Goal: Task Accomplishment & Management: Manage account settings

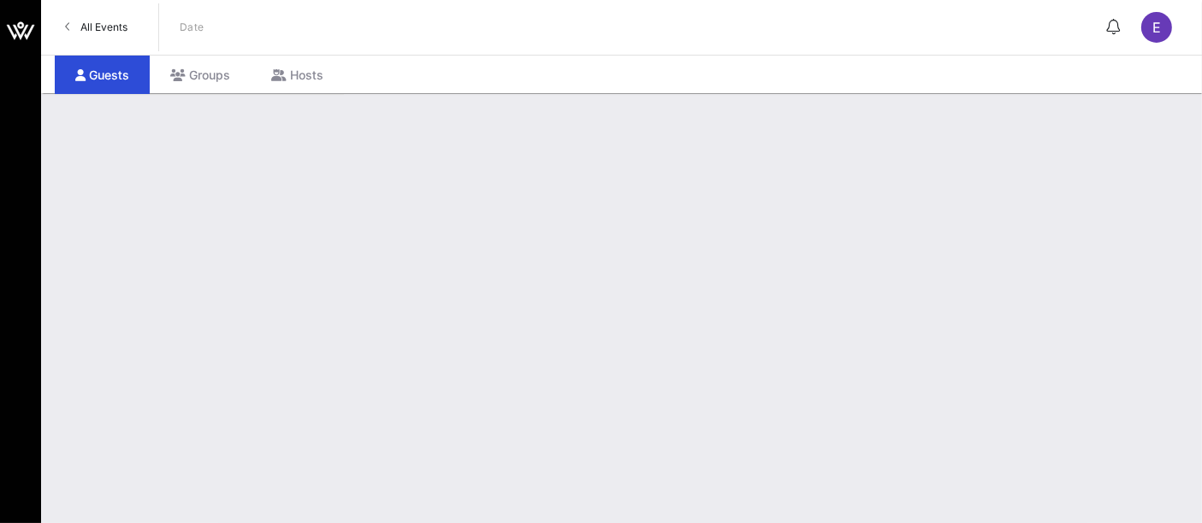
click at [131, 27] on link "All Events" at bounding box center [96, 27] width 83 height 27
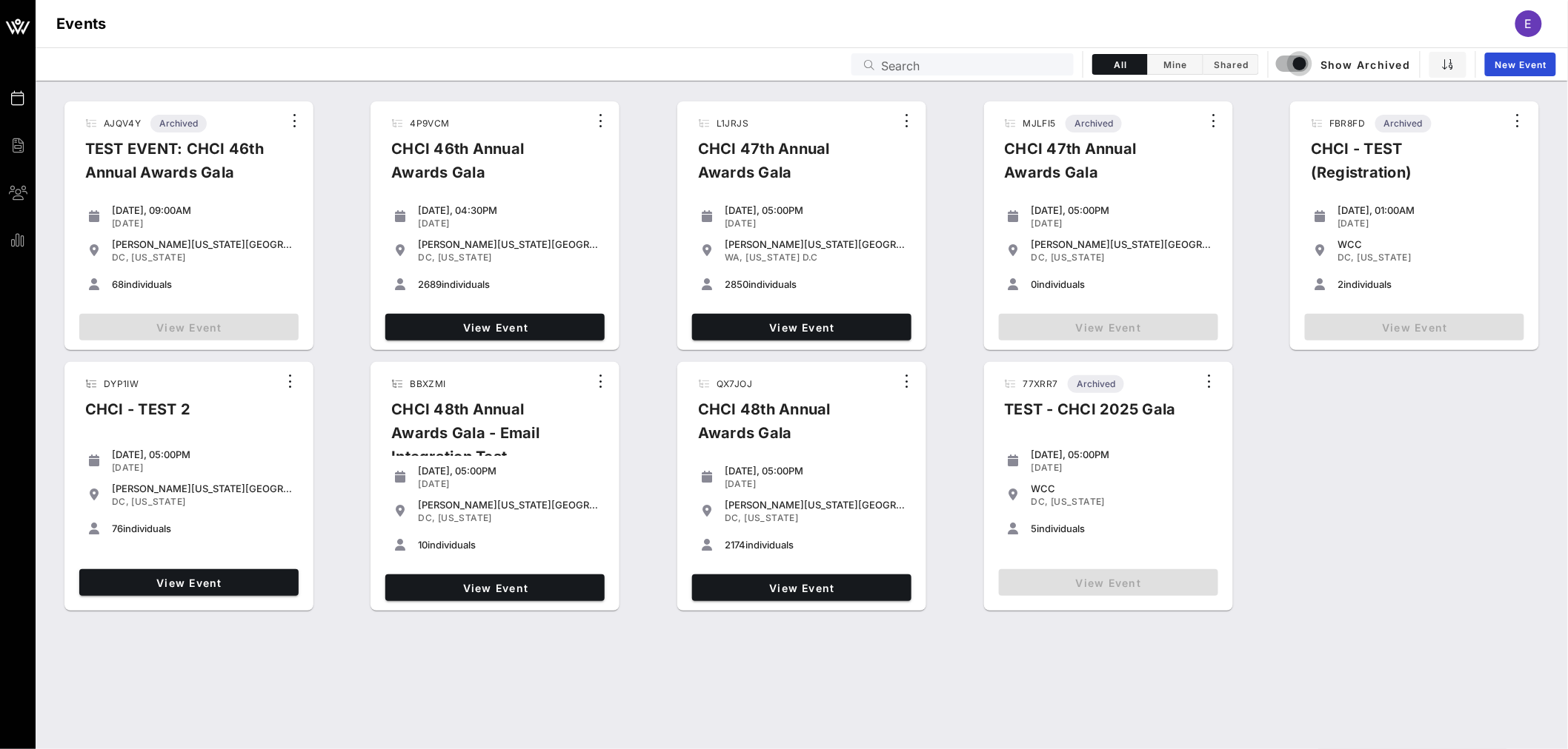
click at [357, 453] on div "AJQV4Y Archived TEST EVENT: CHCI 46th Annual Awards Gala Tuesday, 09:00AM Sep 1…" at bounding box center [801, 415] width 1532 height 668
click at [804, 453] on link "View Event" at bounding box center [801, 588] width 219 height 27
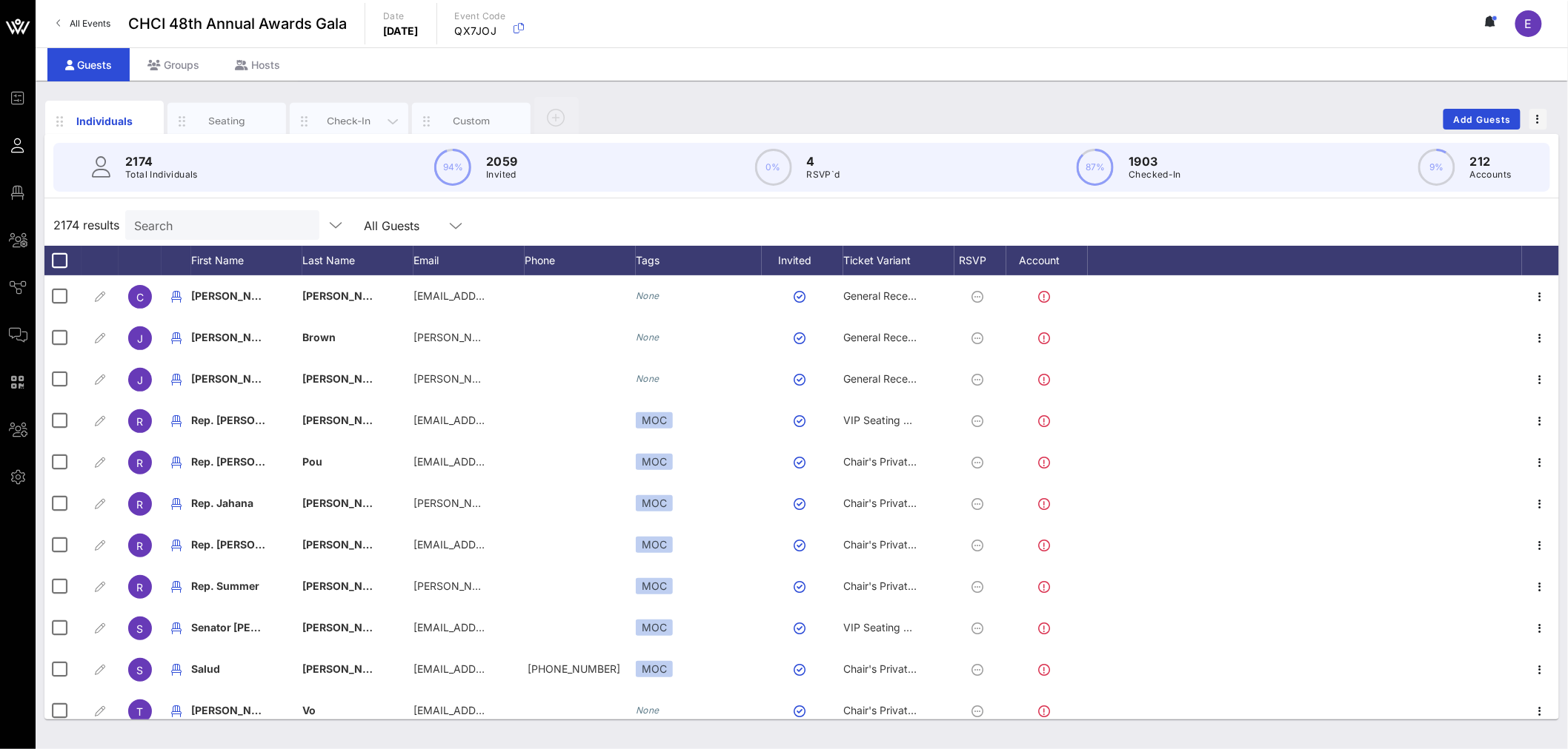
click at [349, 122] on div "Check-In" at bounding box center [349, 121] width 66 height 14
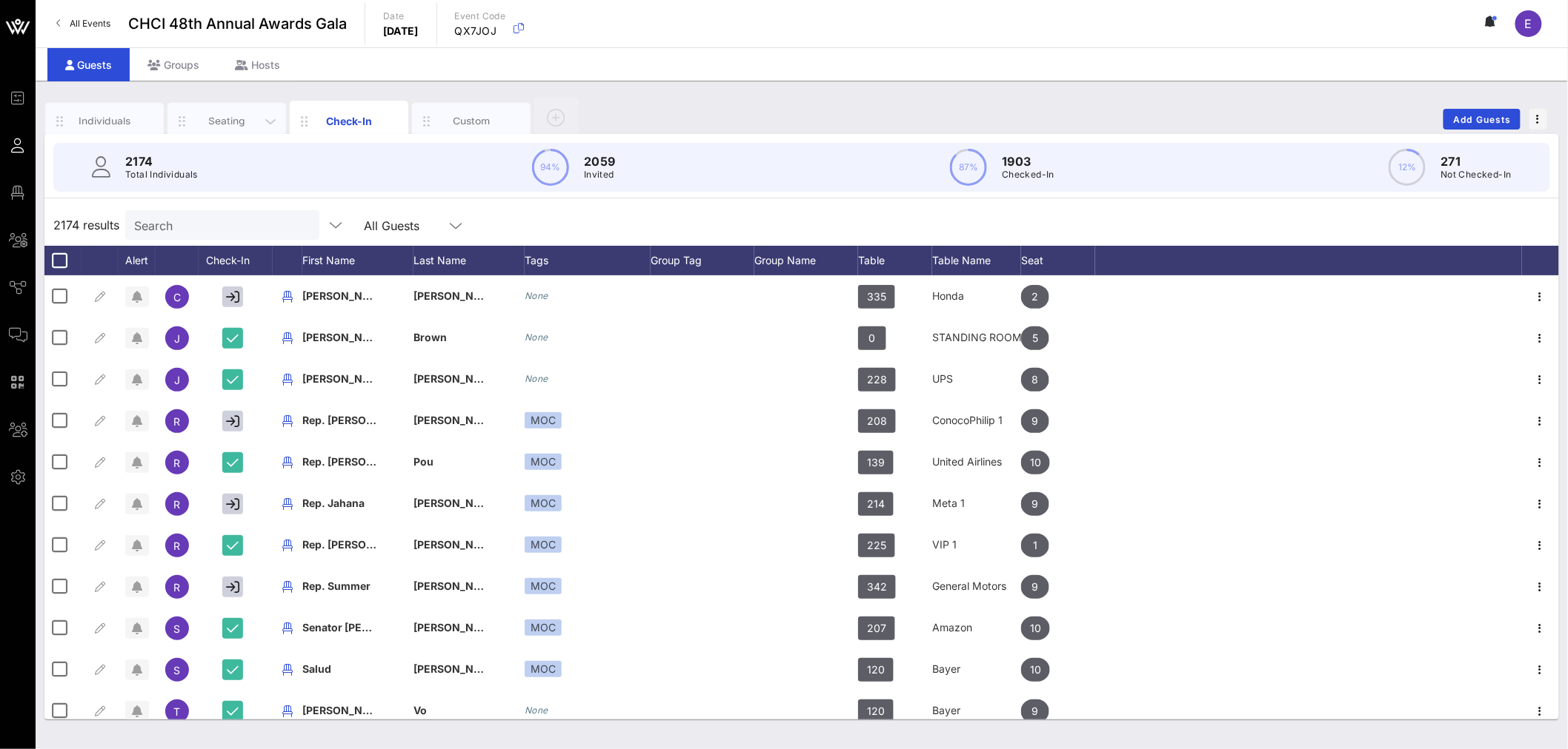
click at [233, 119] on div "Seating" at bounding box center [227, 121] width 66 height 14
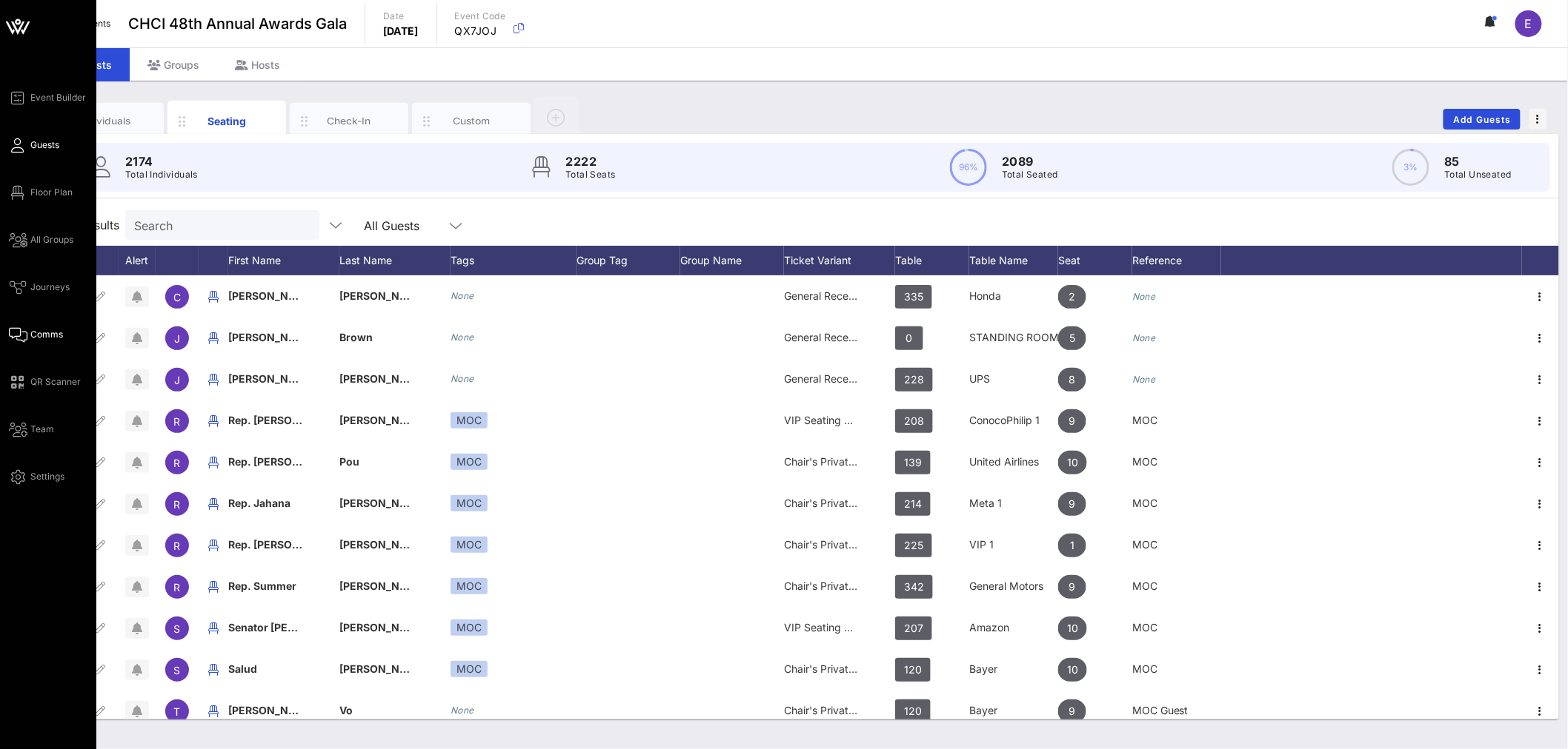
click at [46, 331] on span "Comms" at bounding box center [47, 334] width 33 height 13
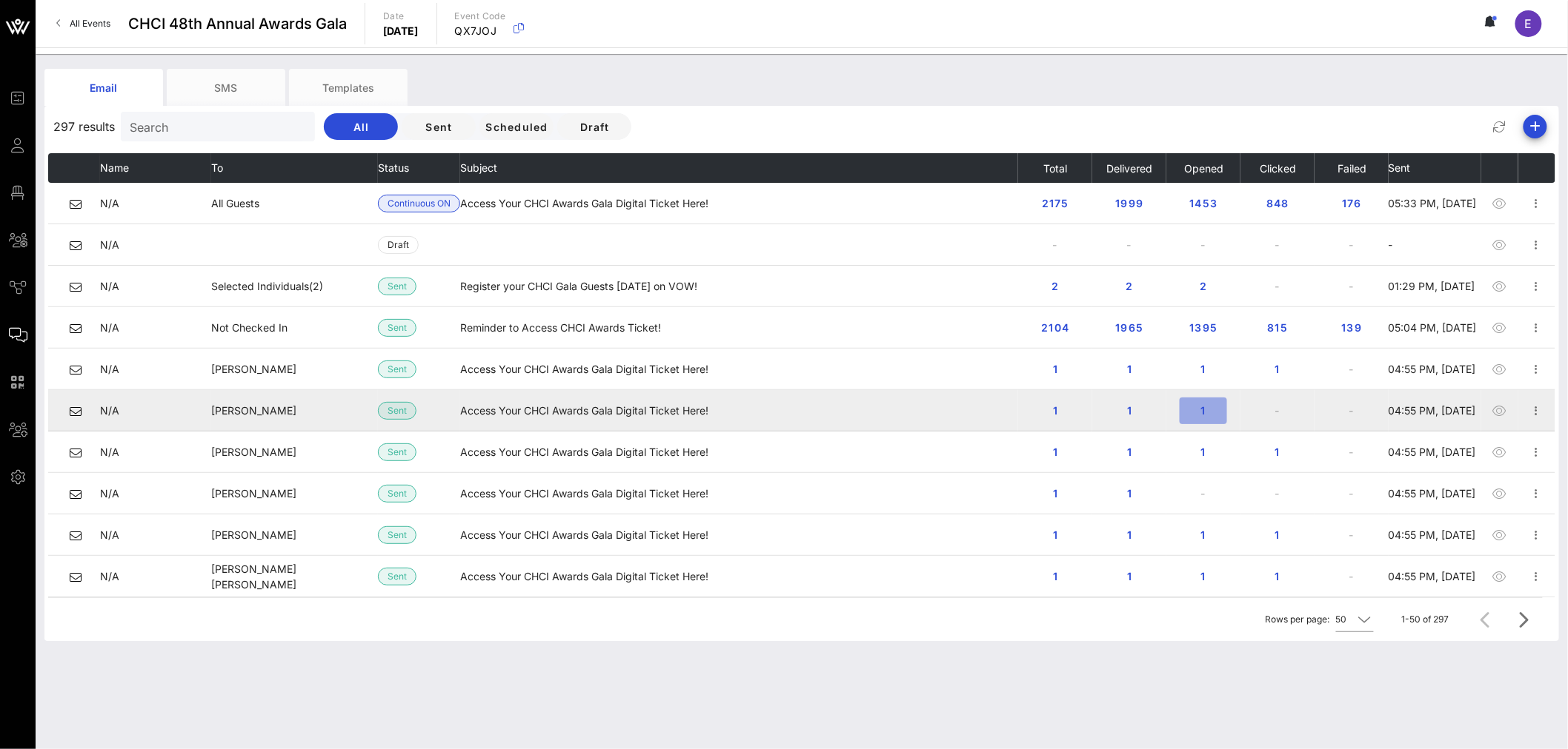
click at [1040, 406] on span "1" at bounding box center [1202, 410] width 23 height 13
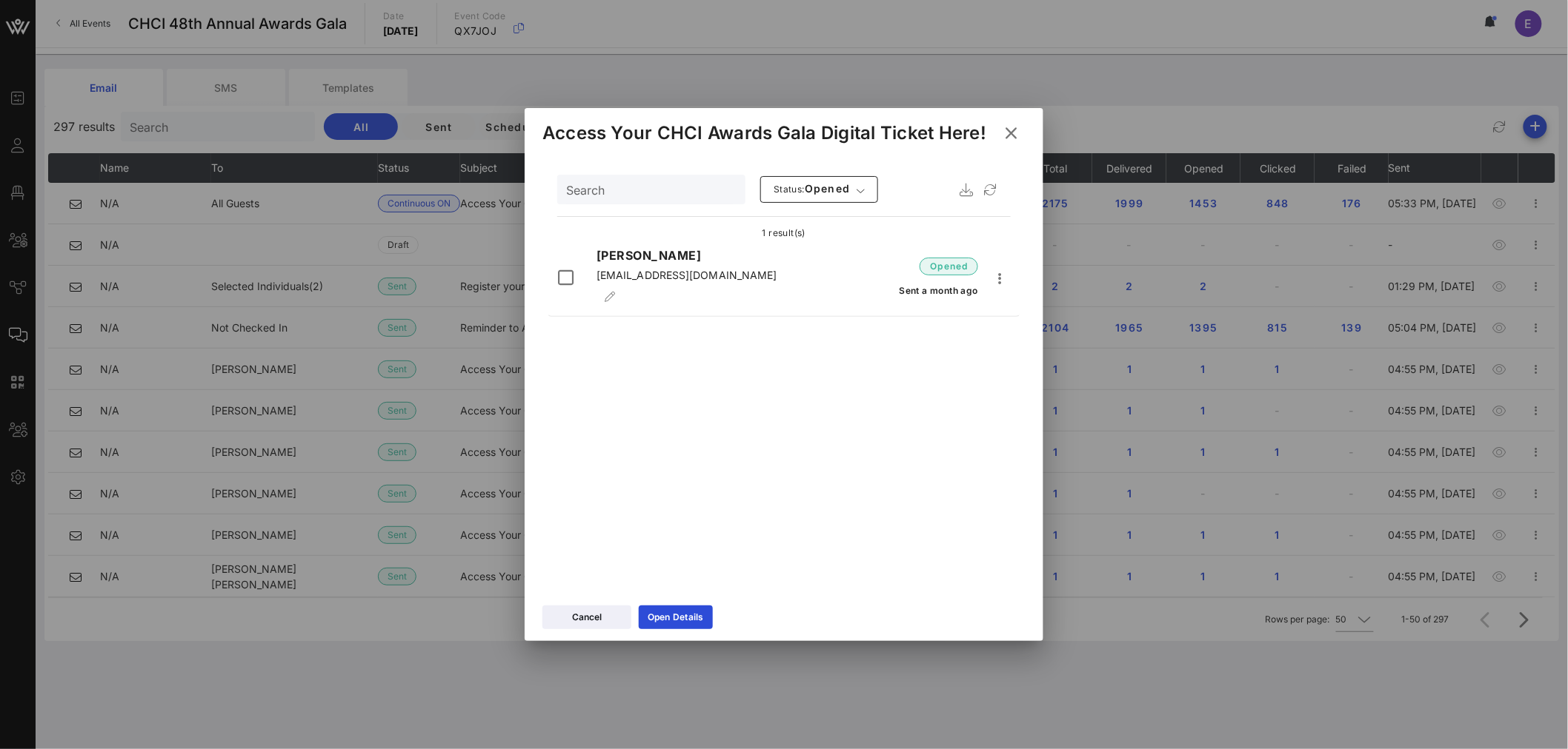
click at [1014, 127] on icon at bounding box center [1010, 133] width 20 height 18
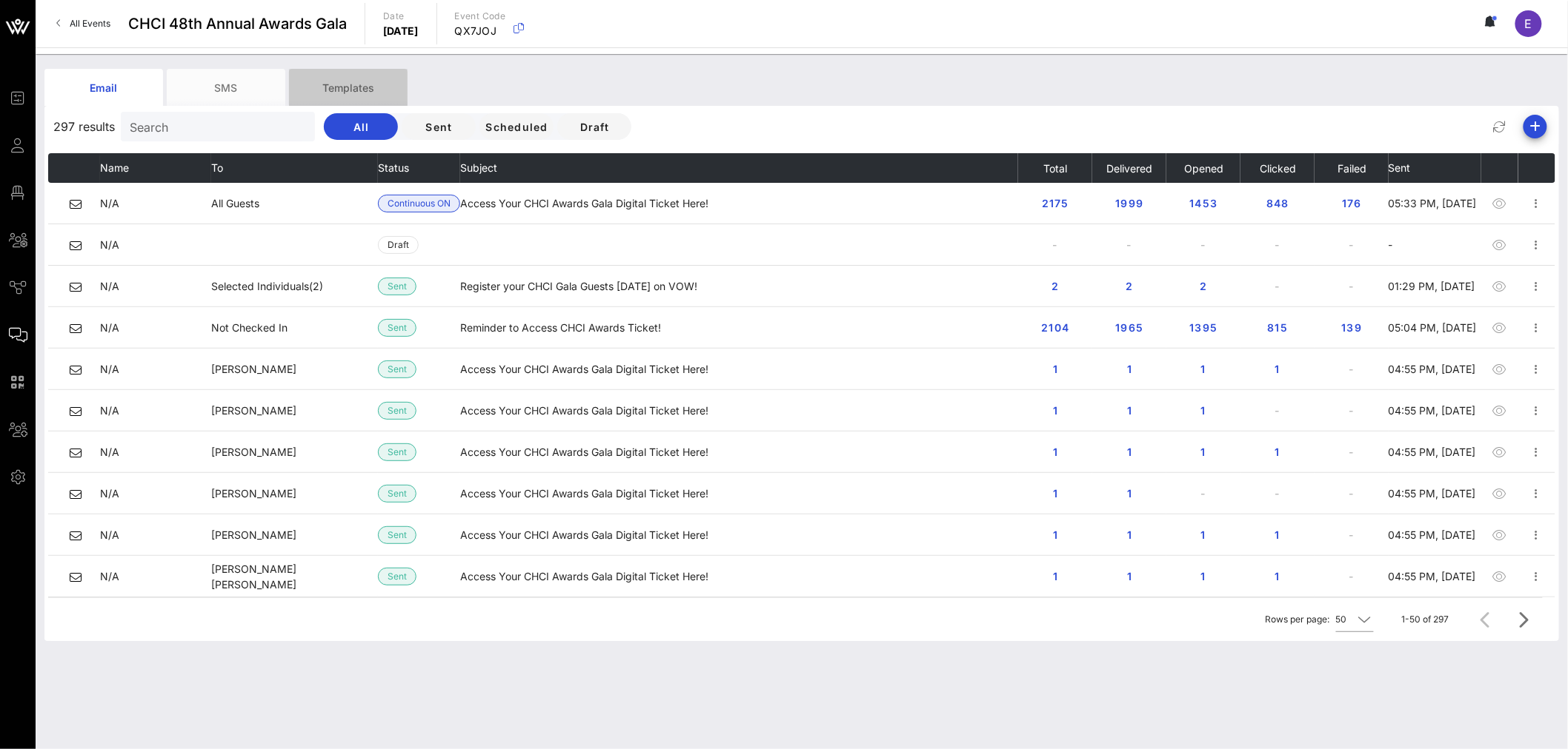
click at [367, 86] on div "Templates" at bounding box center [348, 87] width 119 height 37
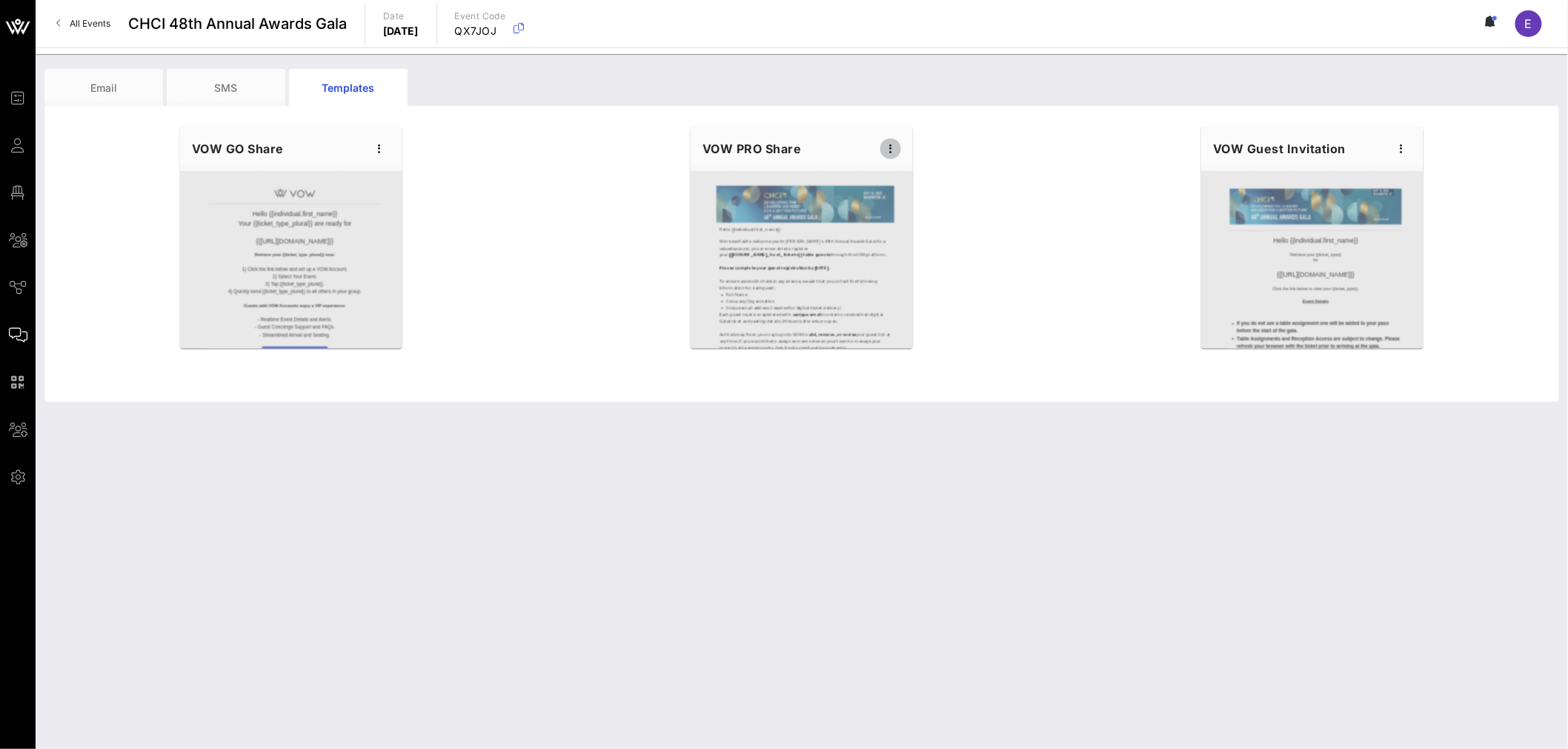
click at [895, 149] on icon "button" at bounding box center [891, 149] width 18 height 18
click at [897, 179] on div "Edit" at bounding box center [913, 174] width 37 height 12
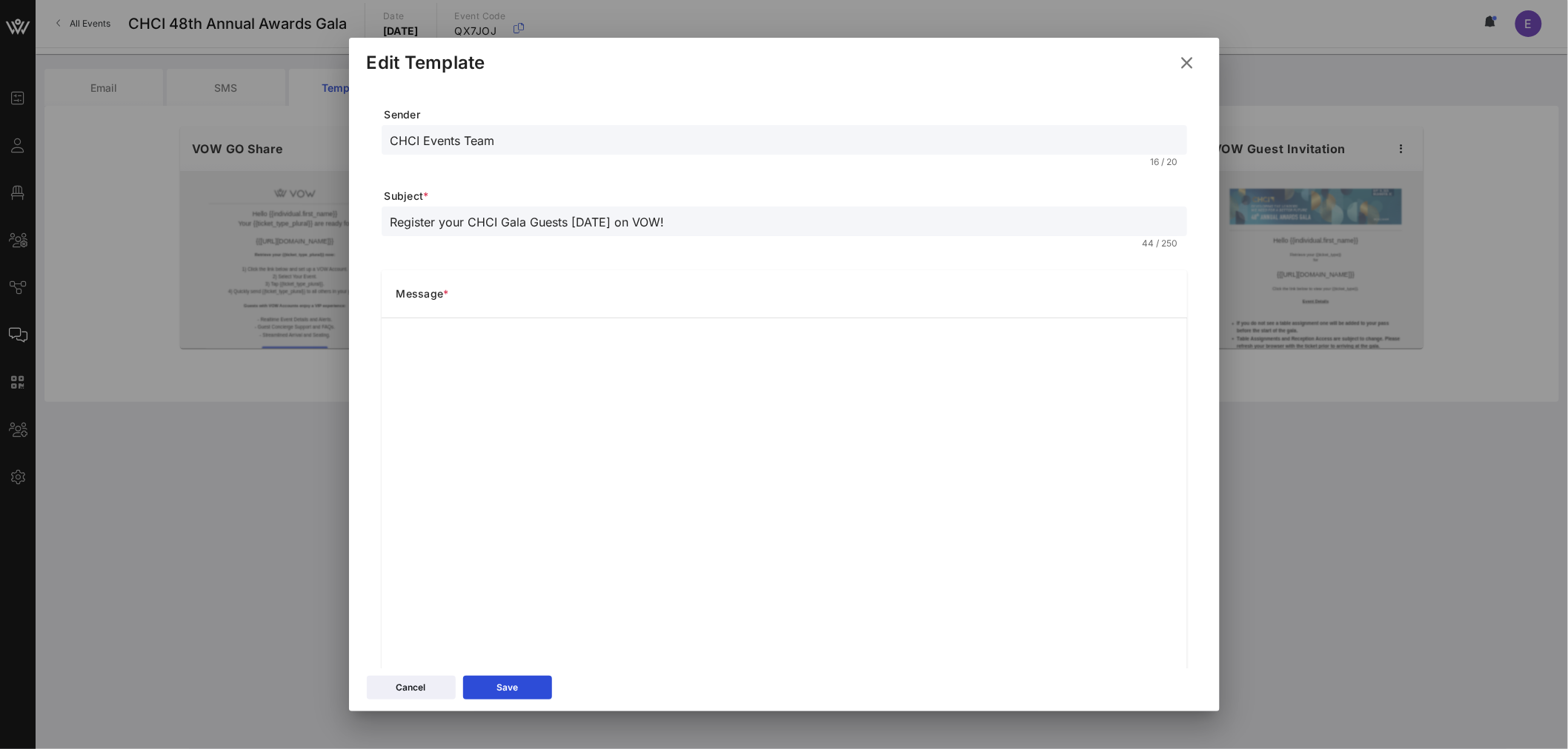
click at [1040, 63] on icon at bounding box center [1187, 62] width 21 height 18
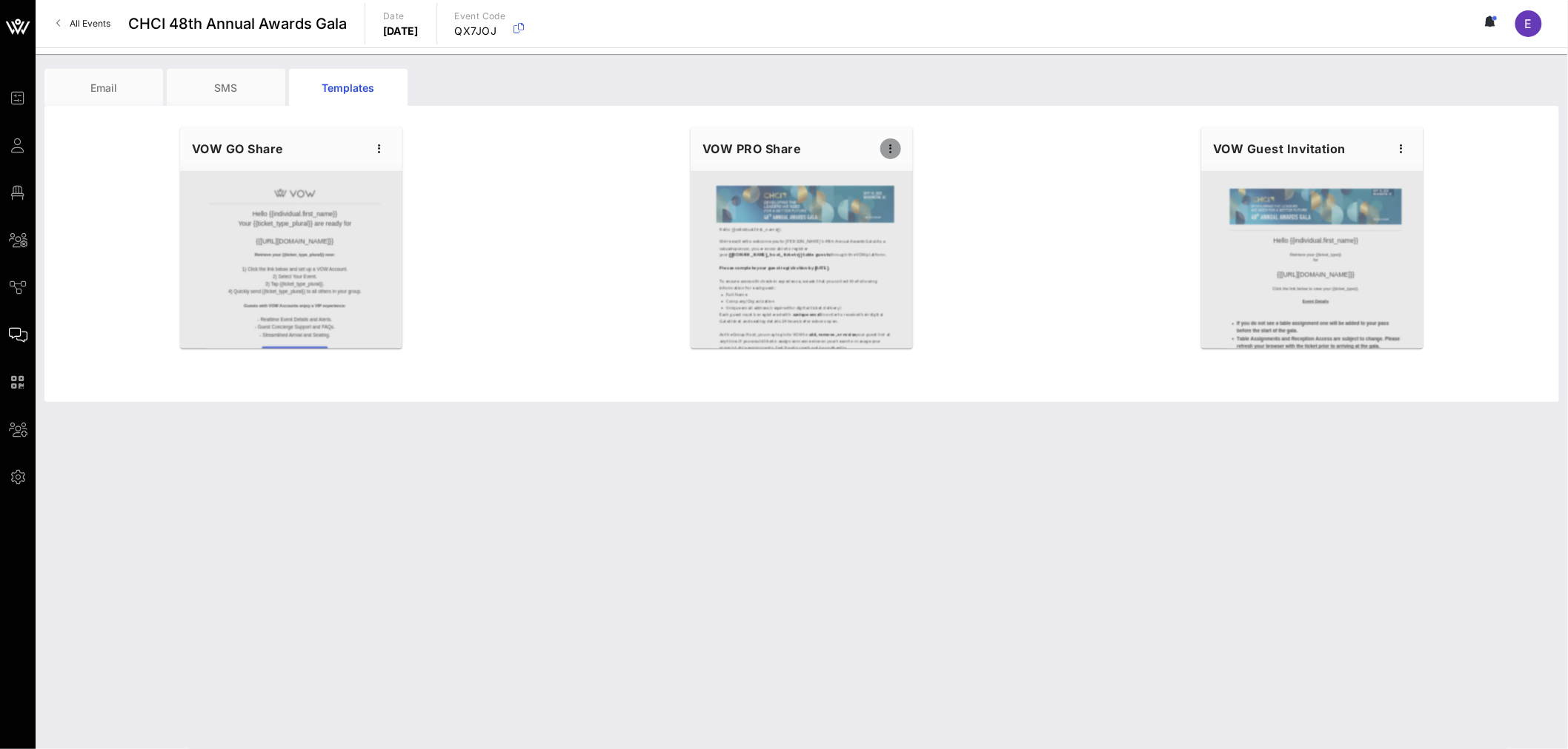
click at [889, 149] on icon "button" at bounding box center [891, 149] width 18 height 18
click at [911, 169] on div "Edit" at bounding box center [913, 174] width 37 height 12
type input "CHCI Events Team"
type input "Register your CHCI Gala Guests [DATE] on VOW!"
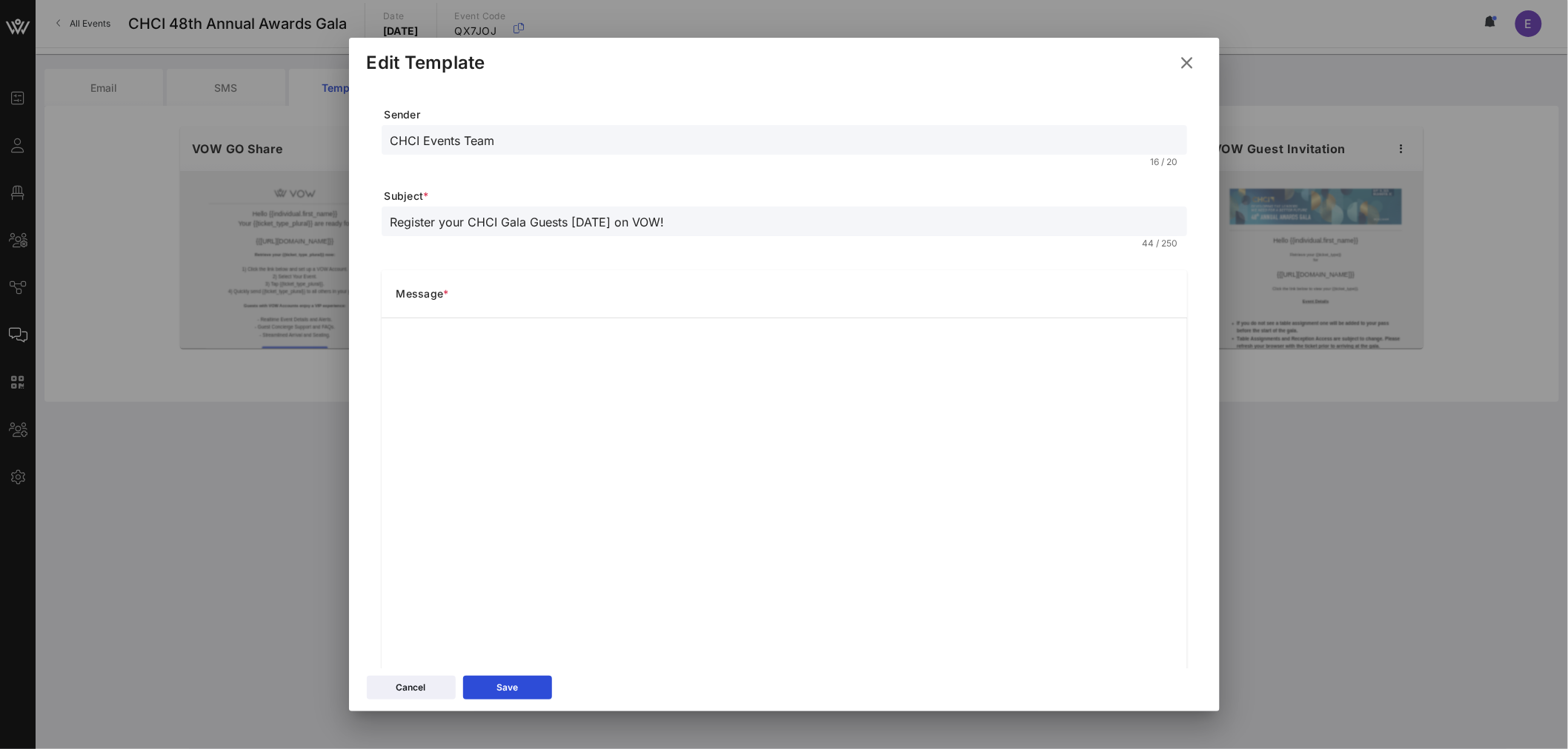
click at [1040, 62] on icon at bounding box center [1187, 62] width 20 height 18
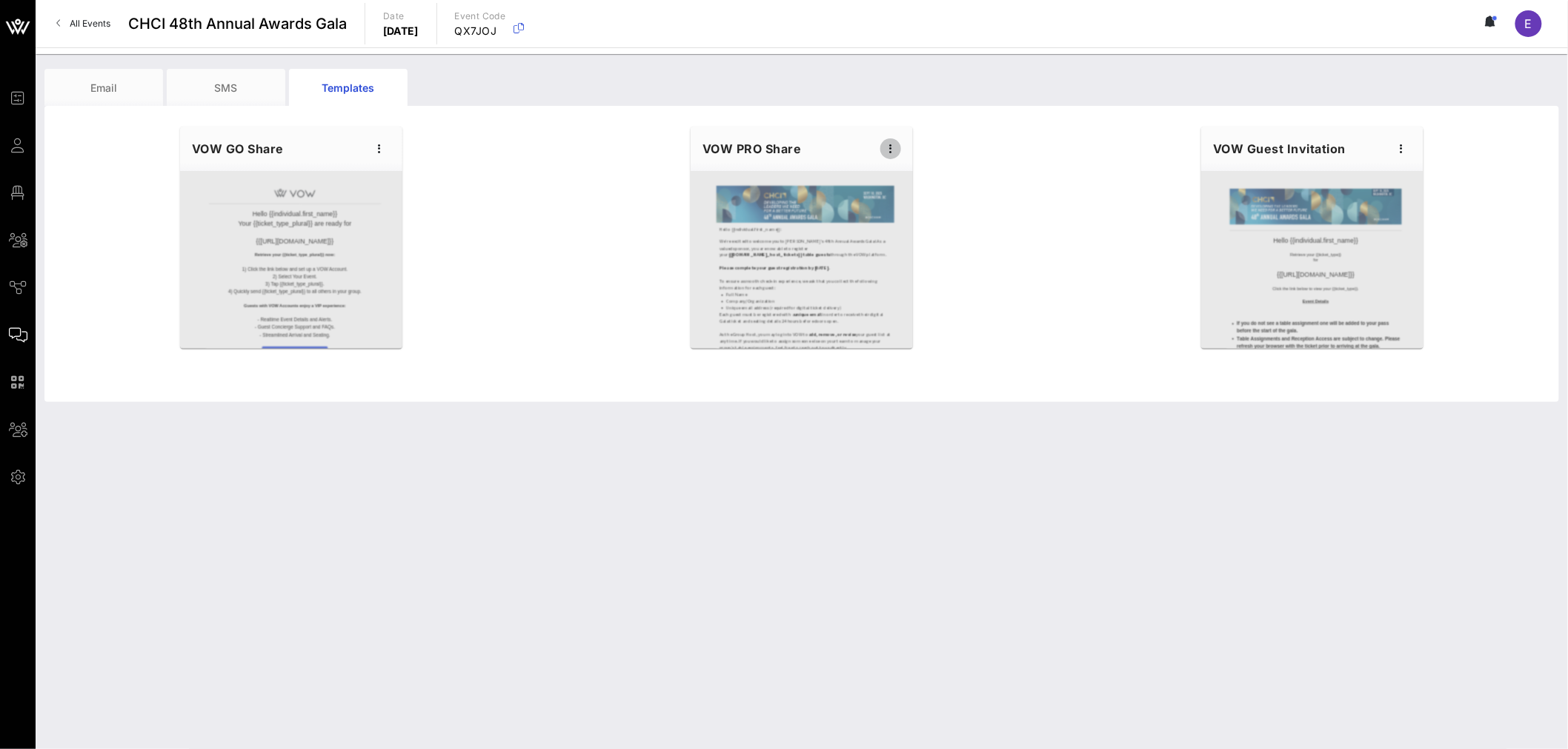
click at [890, 144] on icon "button" at bounding box center [891, 149] width 18 height 18
click at [931, 168] on div "Edit" at bounding box center [913, 174] width 67 height 29
type input "CHCI Events Team"
type input "Register your CHCI Gala Guests [DATE] on VOW!"
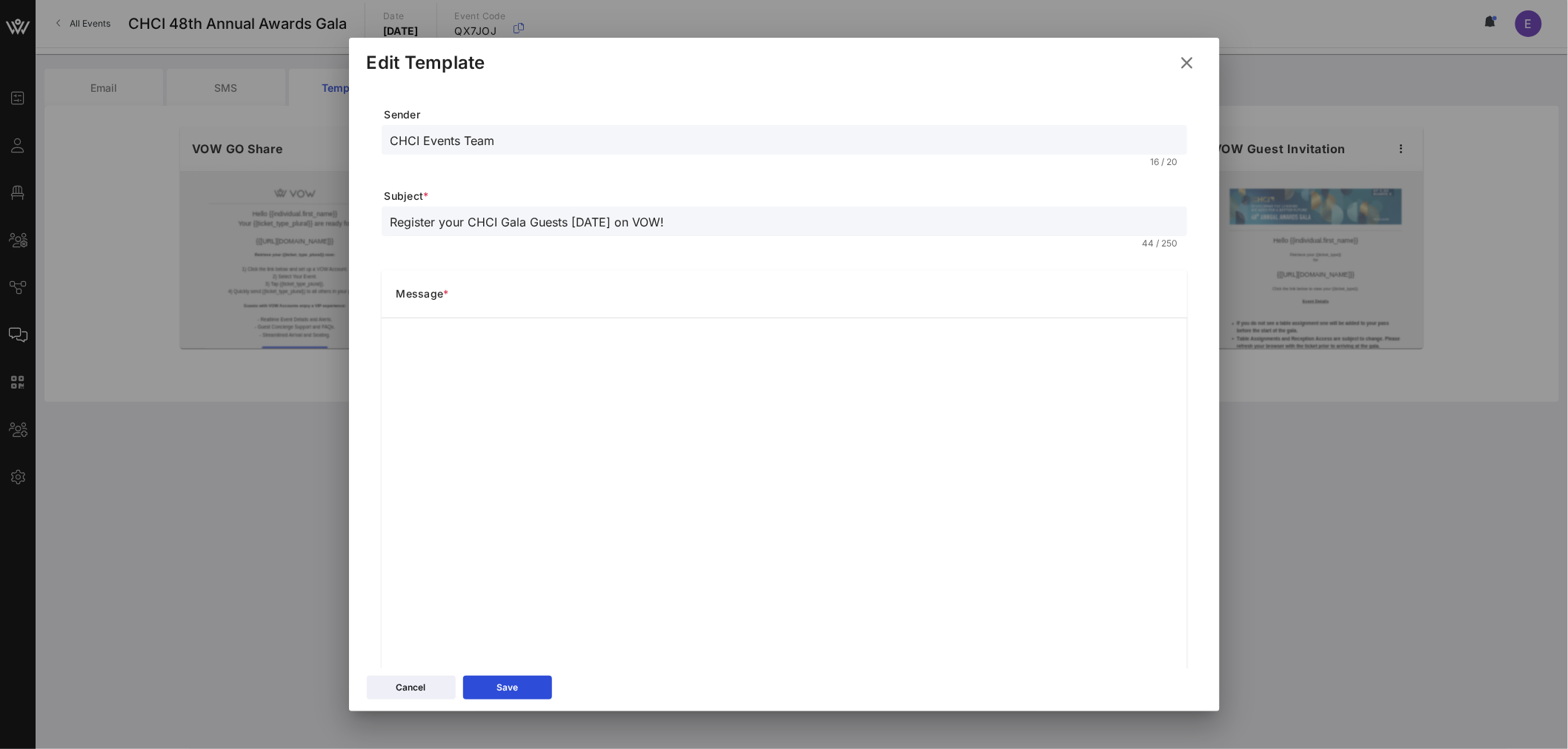
click at [1040, 59] on icon at bounding box center [1187, 62] width 20 height 18
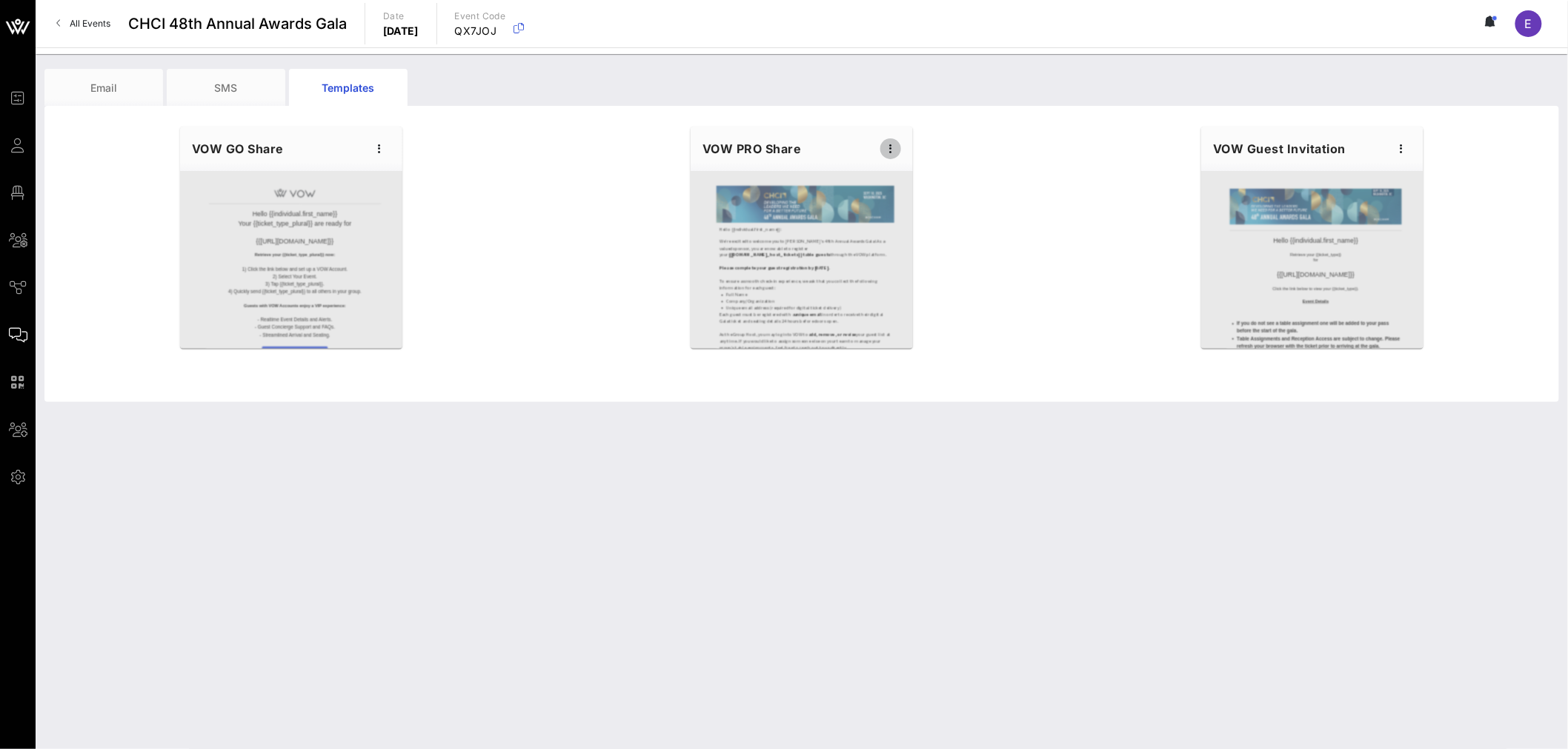
click at [885, 150] on icon "button" at bounding box center [891, 149] width 18 height 18
click at [911, 229] on div "Send" at bounding box center [913, 234] width 37 height 12
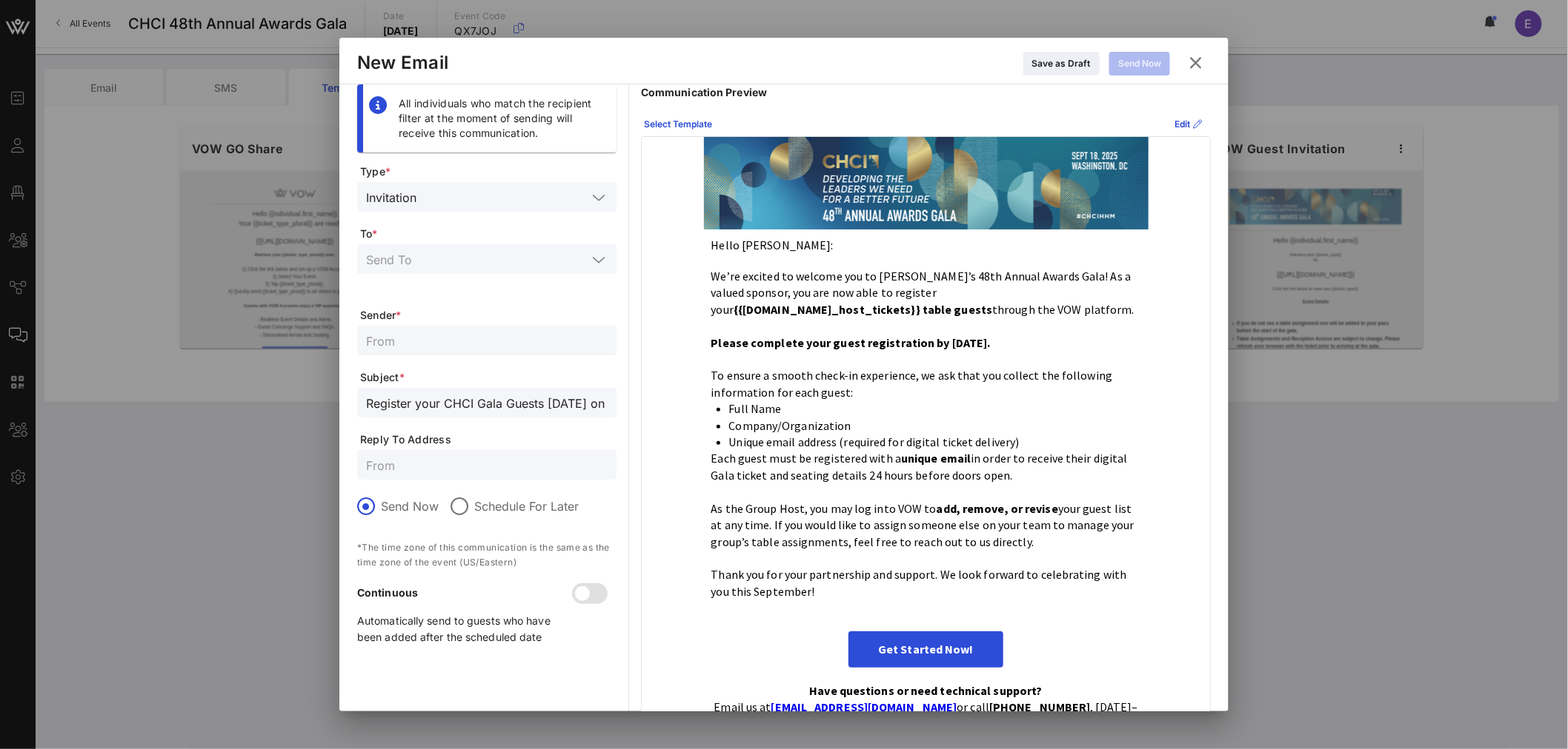
click at [593, 260] on icon at bounding box center [598, 260] width 13 height 18
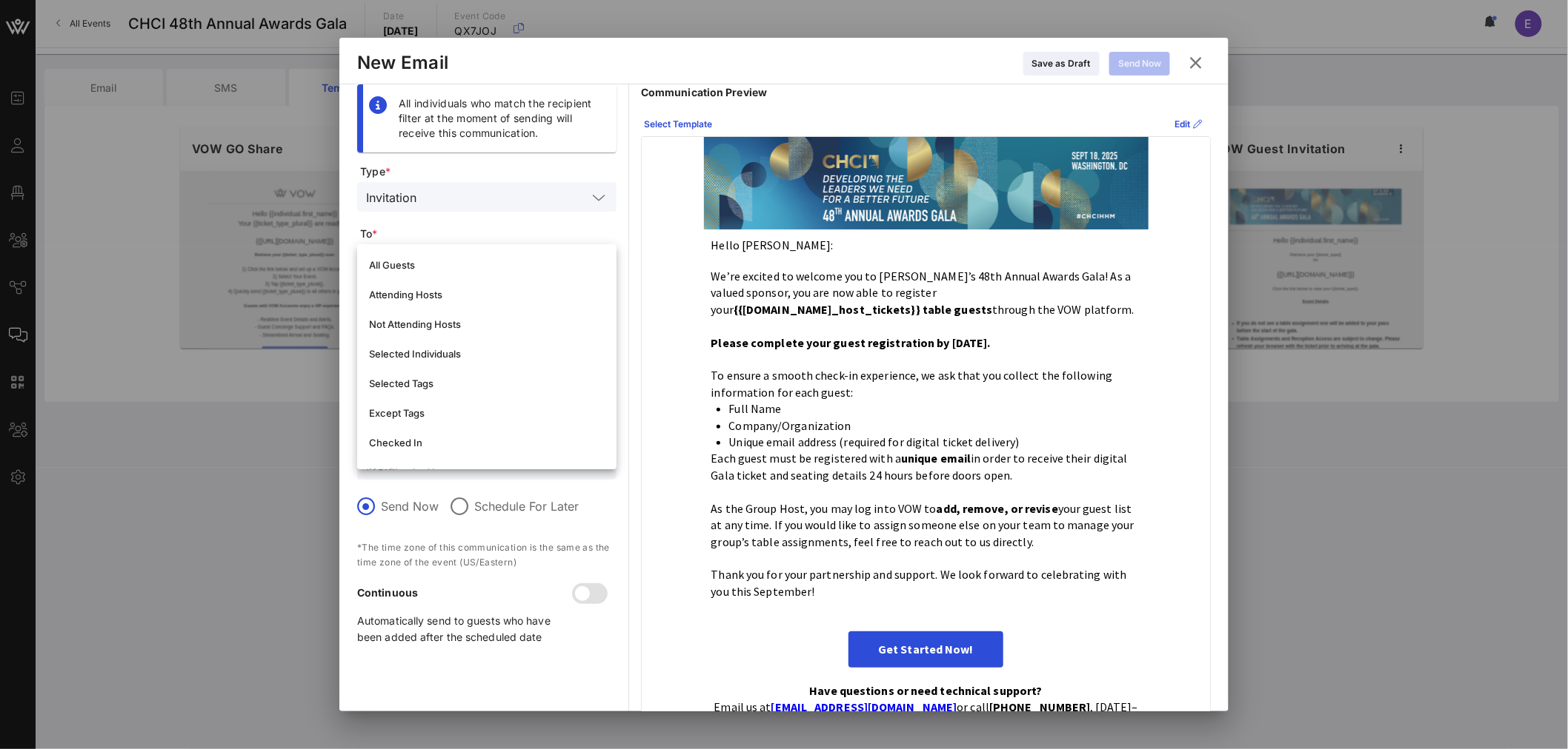
click at [658, 309] on div "Hello Estefanie: We’re excited to welcome you to CHCI’s 48th Annual Awards Gala…" at bounding box center [926, 464] width 568 height 655
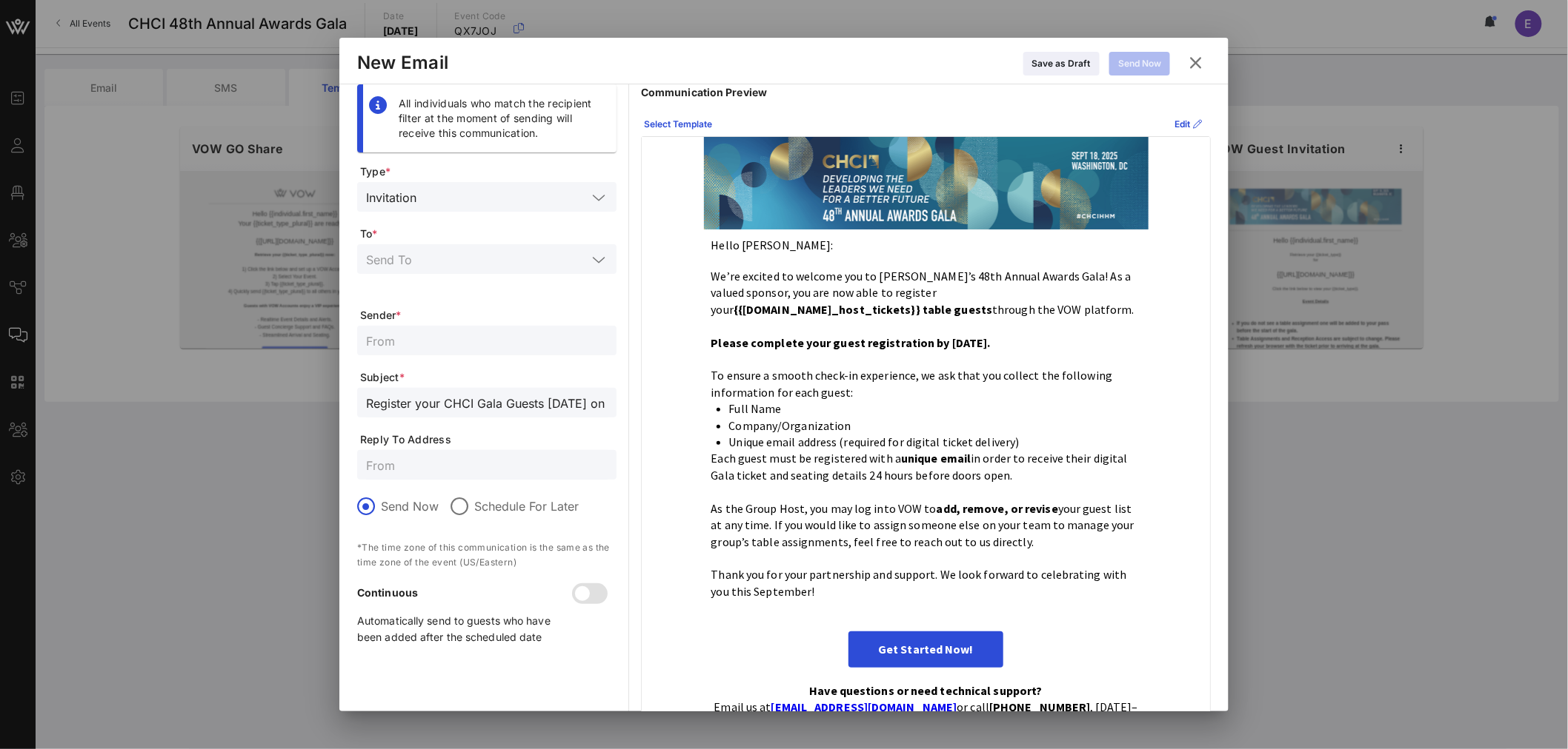
click at [1040, 67] on icon at bounding box center [1195, 62] width 21 height 18
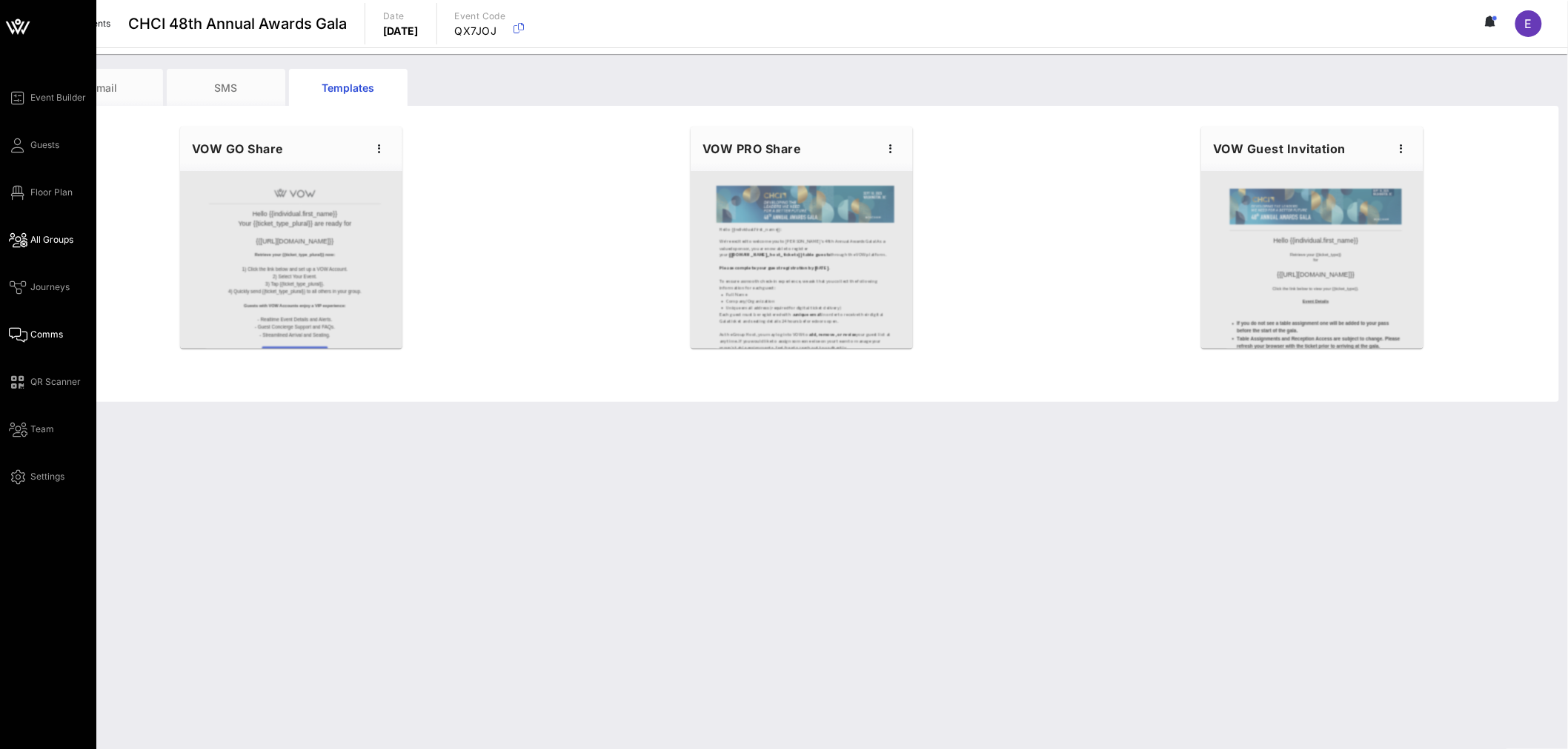
click at [50, 241] on span "All Groups" at bounding box center [52, 239] width 43 height 13
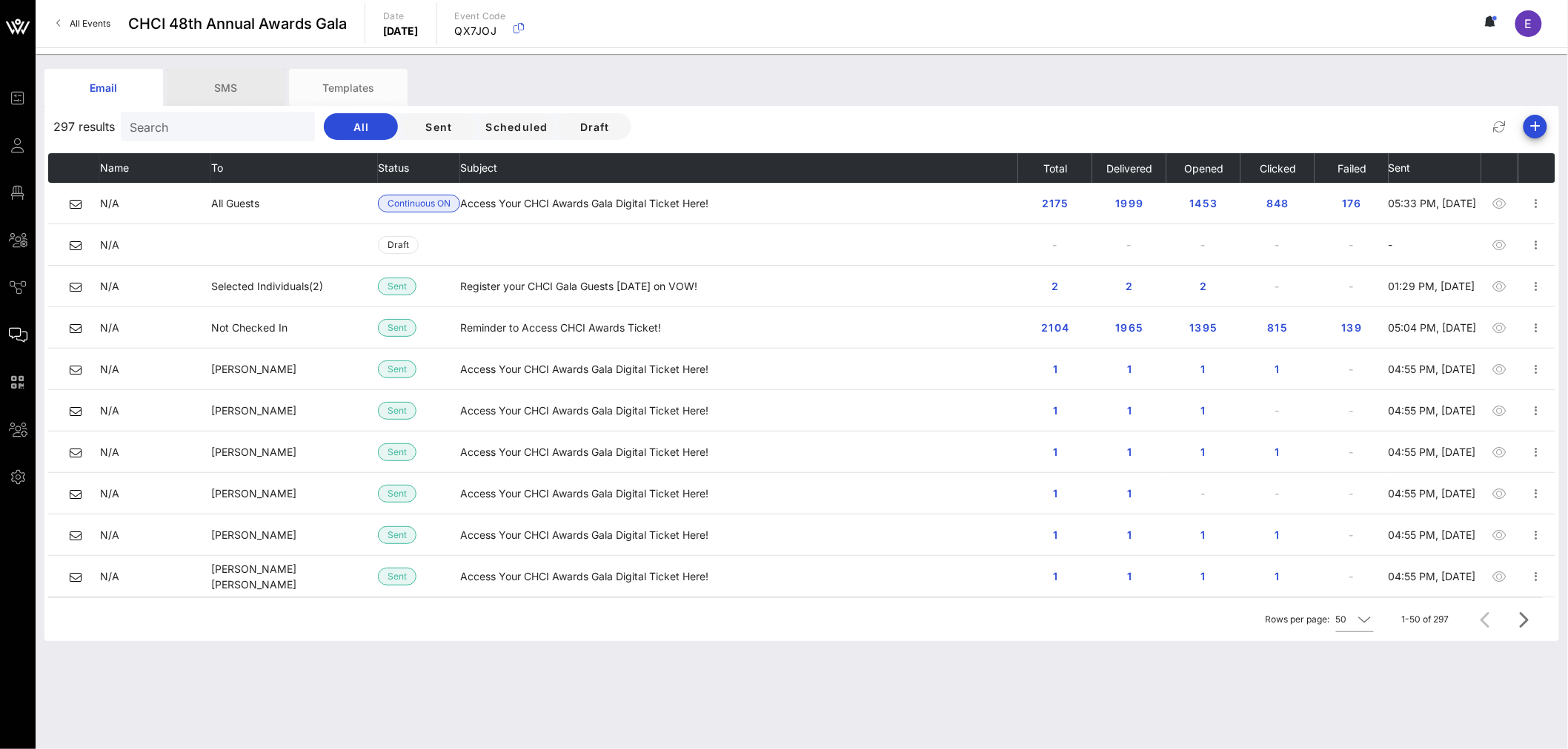
click at [234, 87] on div "SMS" at bounding box center [225, 87] width 119 height 37
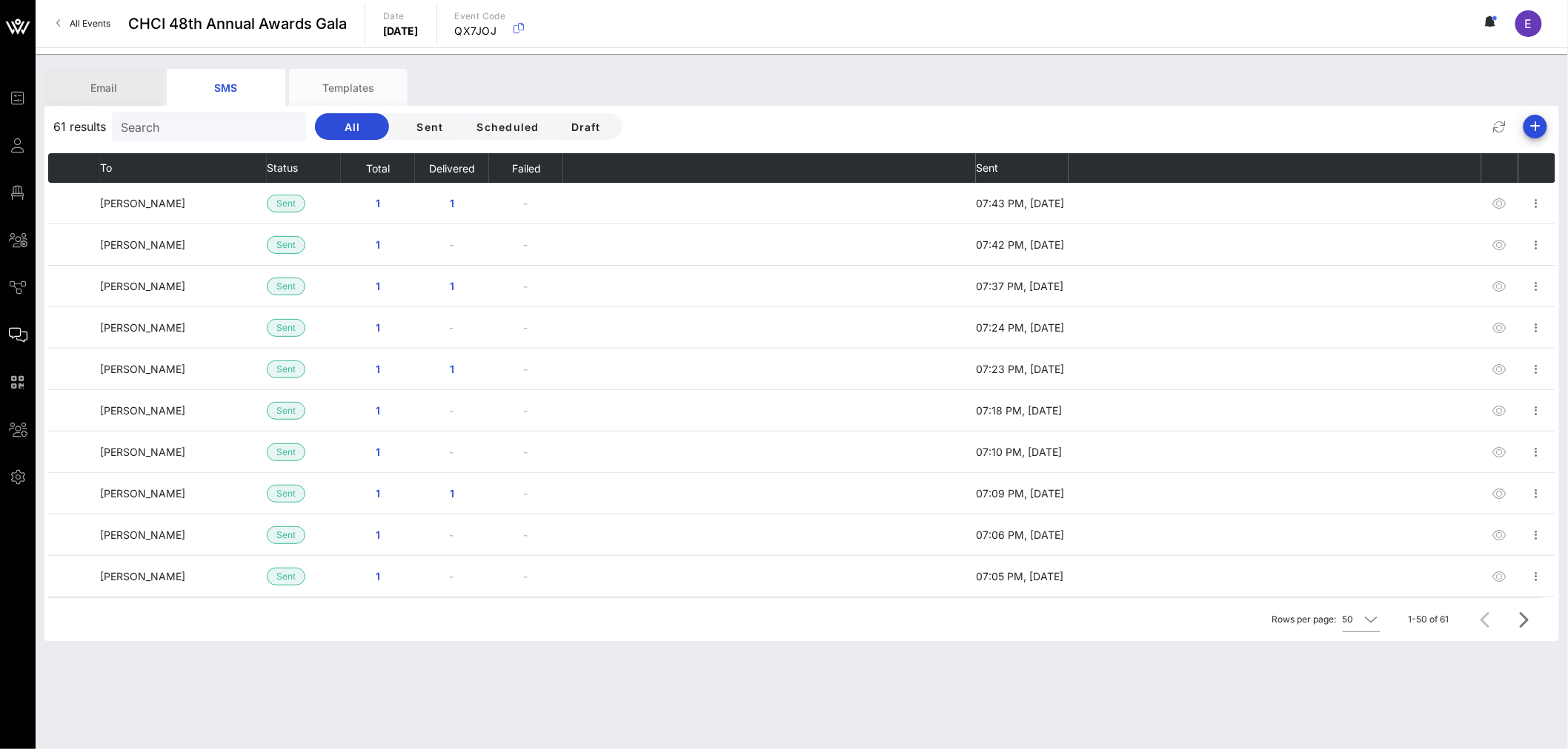
click at [108, 89] on div "Email" at bounding box center [103, 87] width 119 height 37
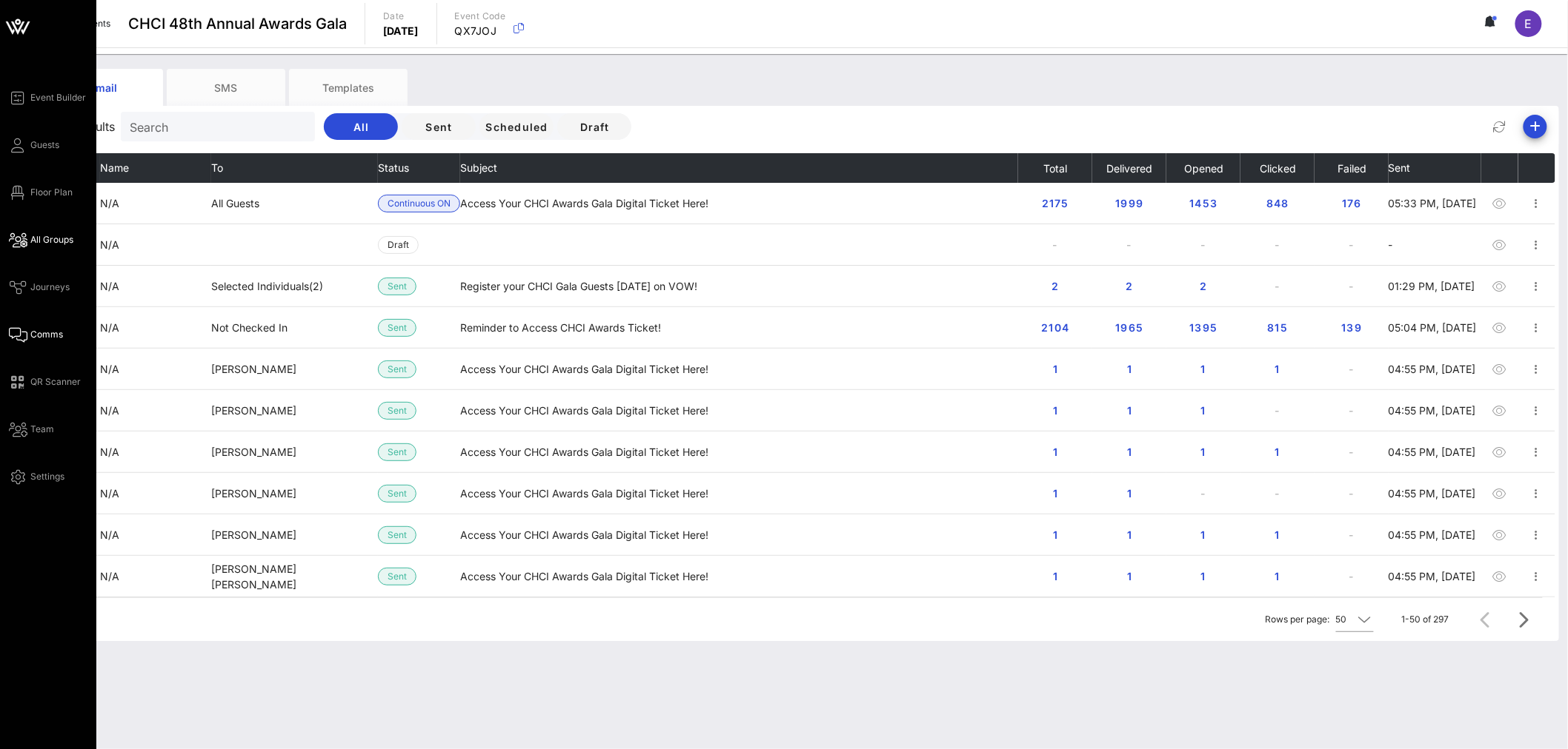
click at [56, 242] on span "All Groups" at bounding box center [52, 239] width 43 height 13
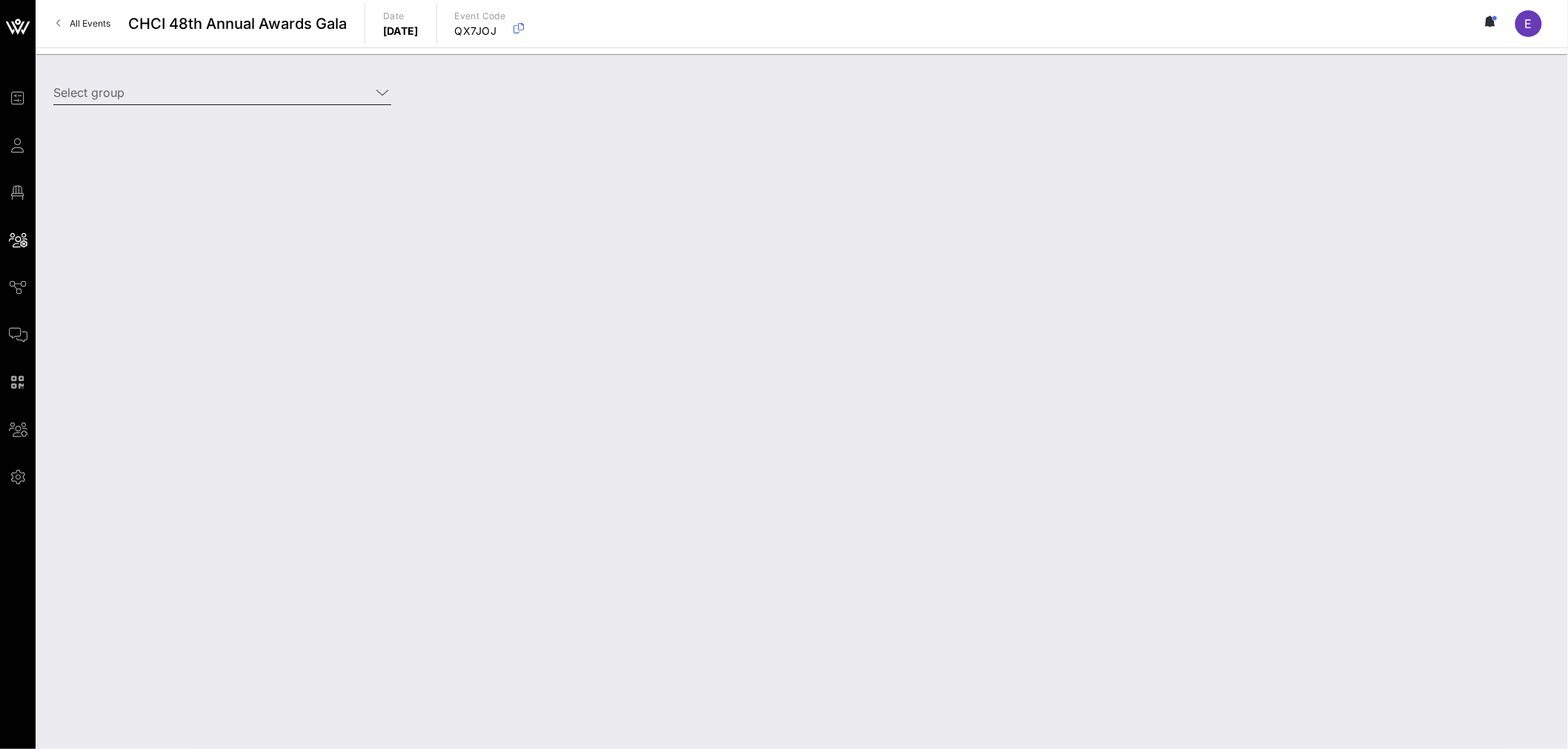
click at [190, 94] on input "Select group" at bounding box center [212, 92] width 317 height 23
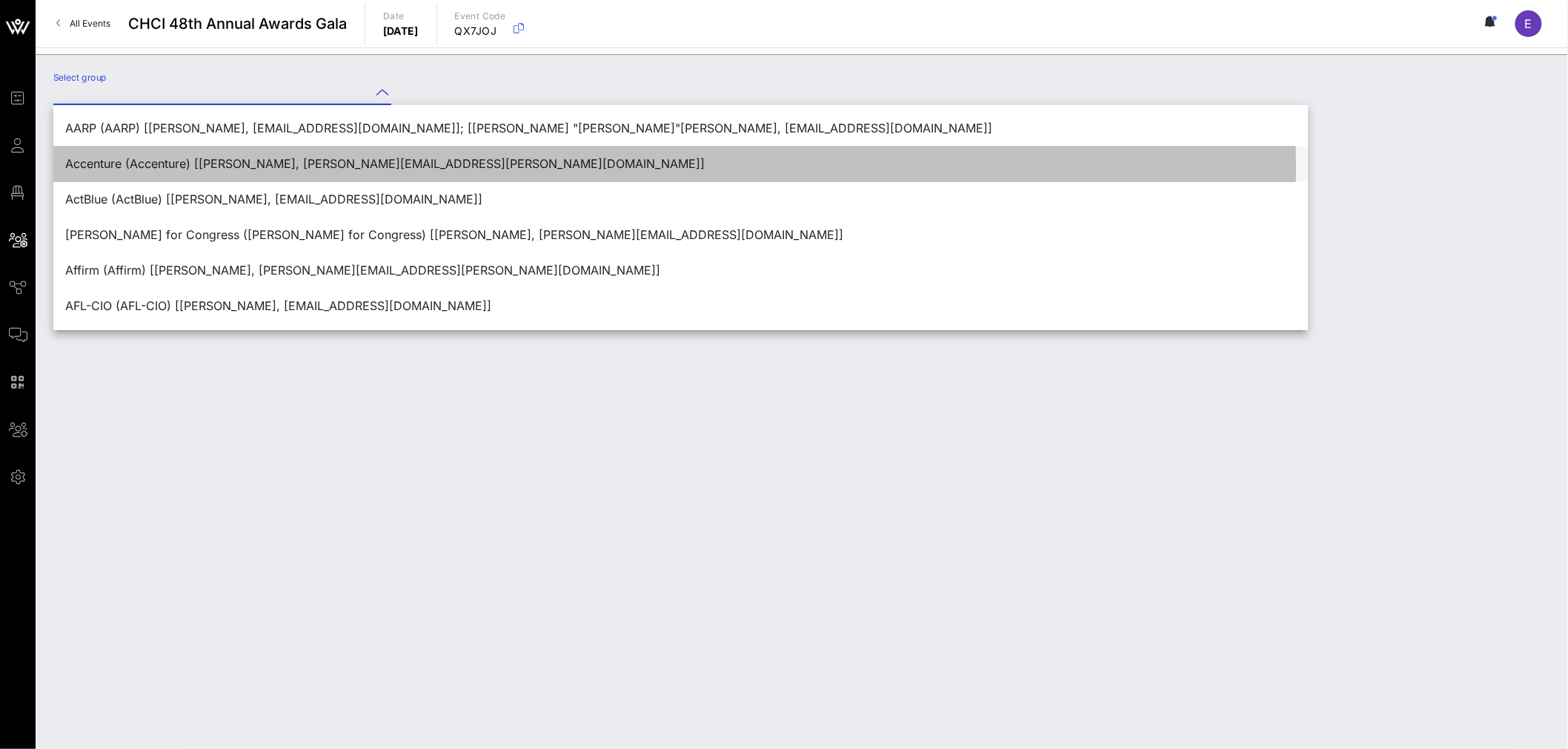
click at [171, 165] on div "Accenture (Accenture) [[PERSON_NAME], [PERSON_NAME][EMAIL_ADDRESS][PERSON_NAME]…" at bounding box center [680, 164] width 1230 height 14
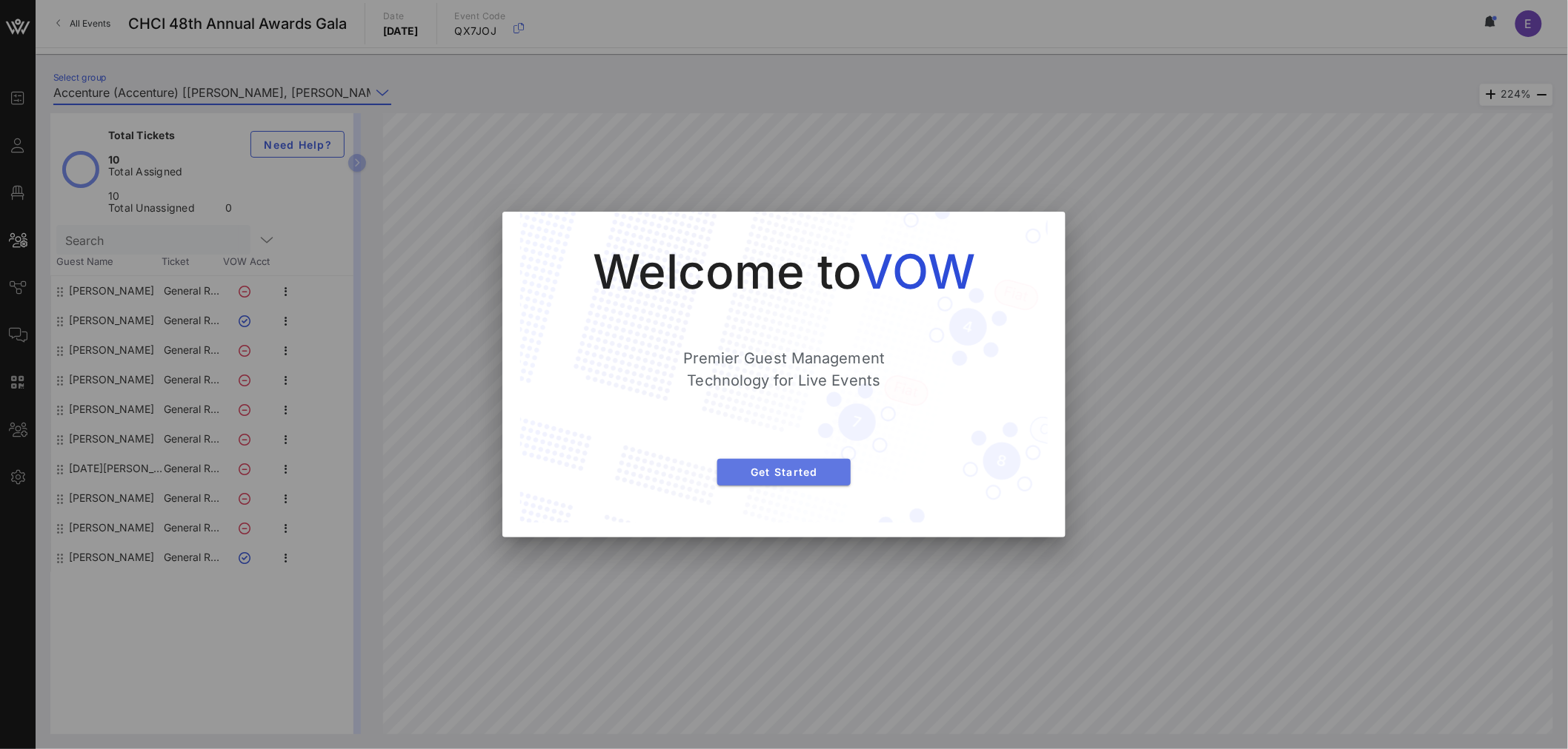
click at [794, 475] on span "Get Started" at bounding box center [783, 472] width 110 height 13
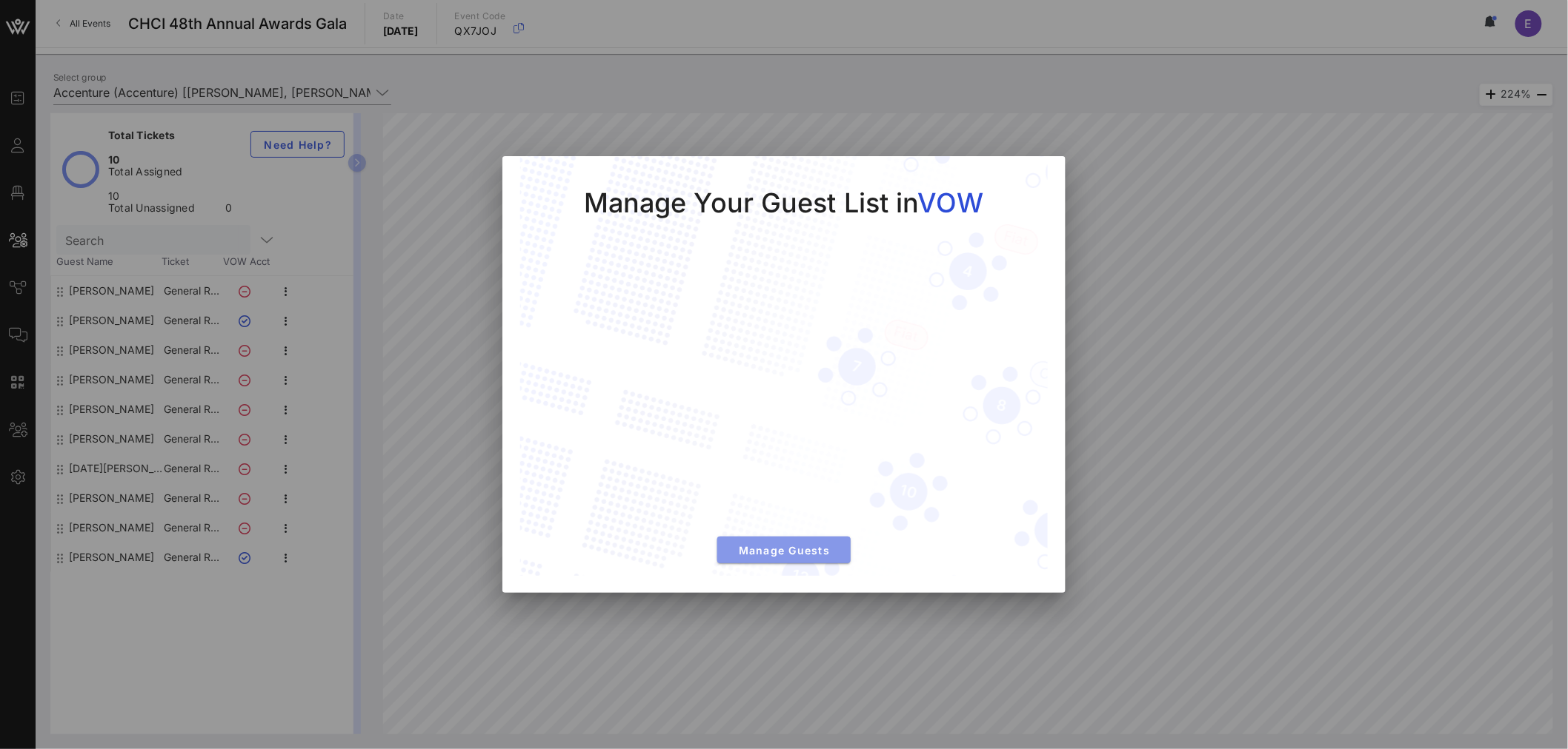
click at [798, 555] on span "Manage Guests" at bounding box center [783, 551] width 110 height 13
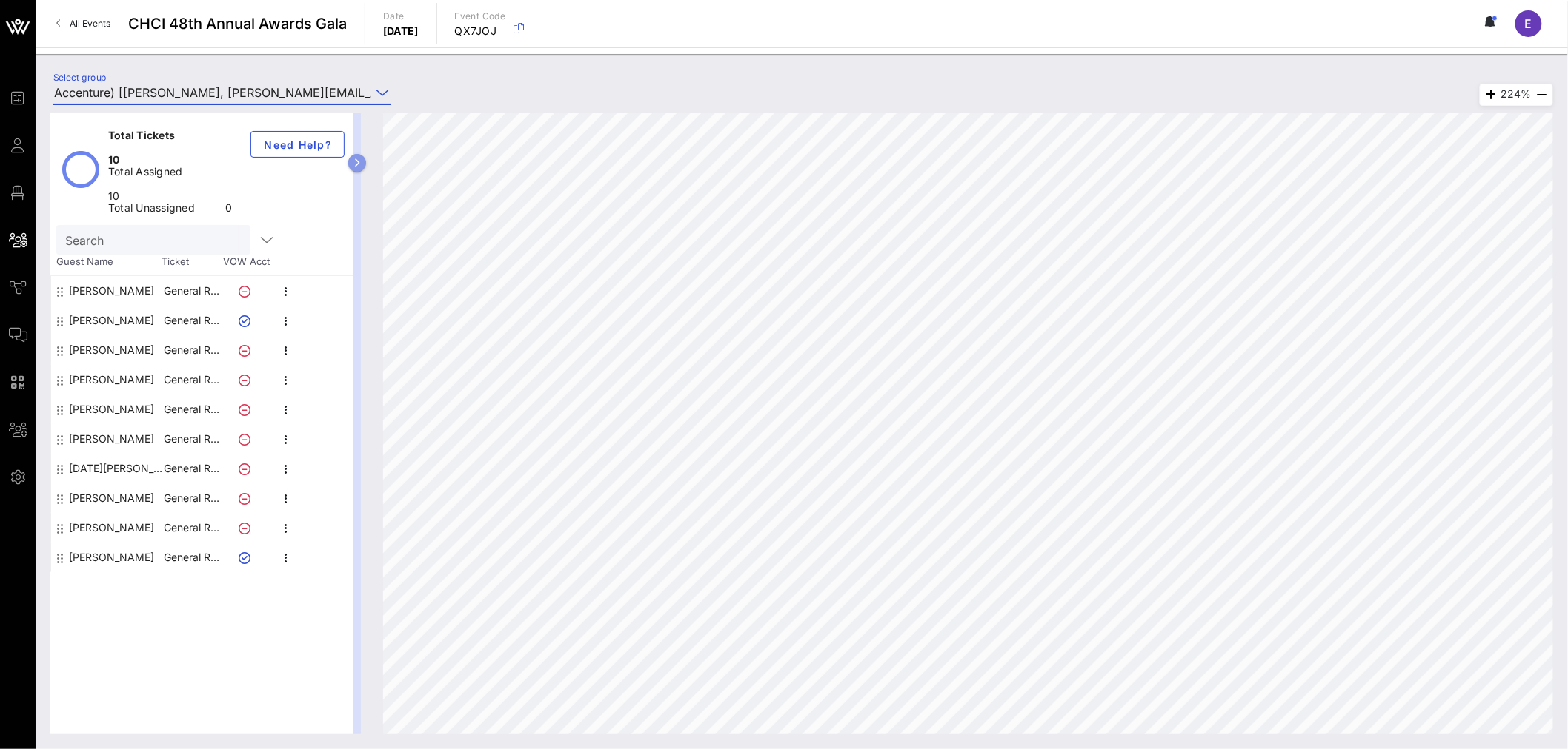
click at [358, 161] on icon "button" at bounding box center [358, 163] width 7 height 9
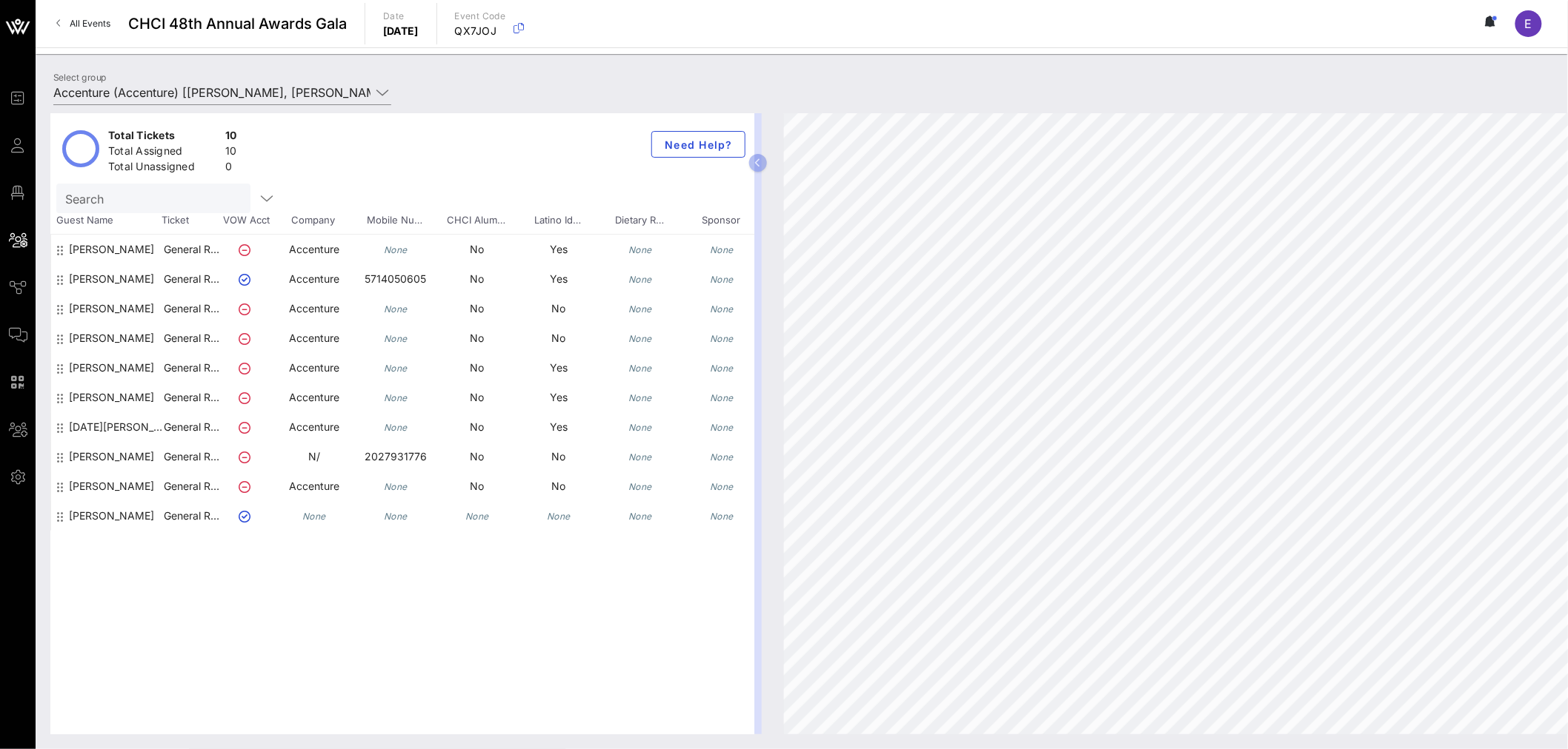
click at [264, 100] on div "Total Tickets 10 Total Assigned 10 Total Unassigned 0 Need Help? Search Guest N…" at bounding box center [801, 424] width 1532 height 651
click at [378, 92] on icon at bounding box center [382, 93] width 13 height 18
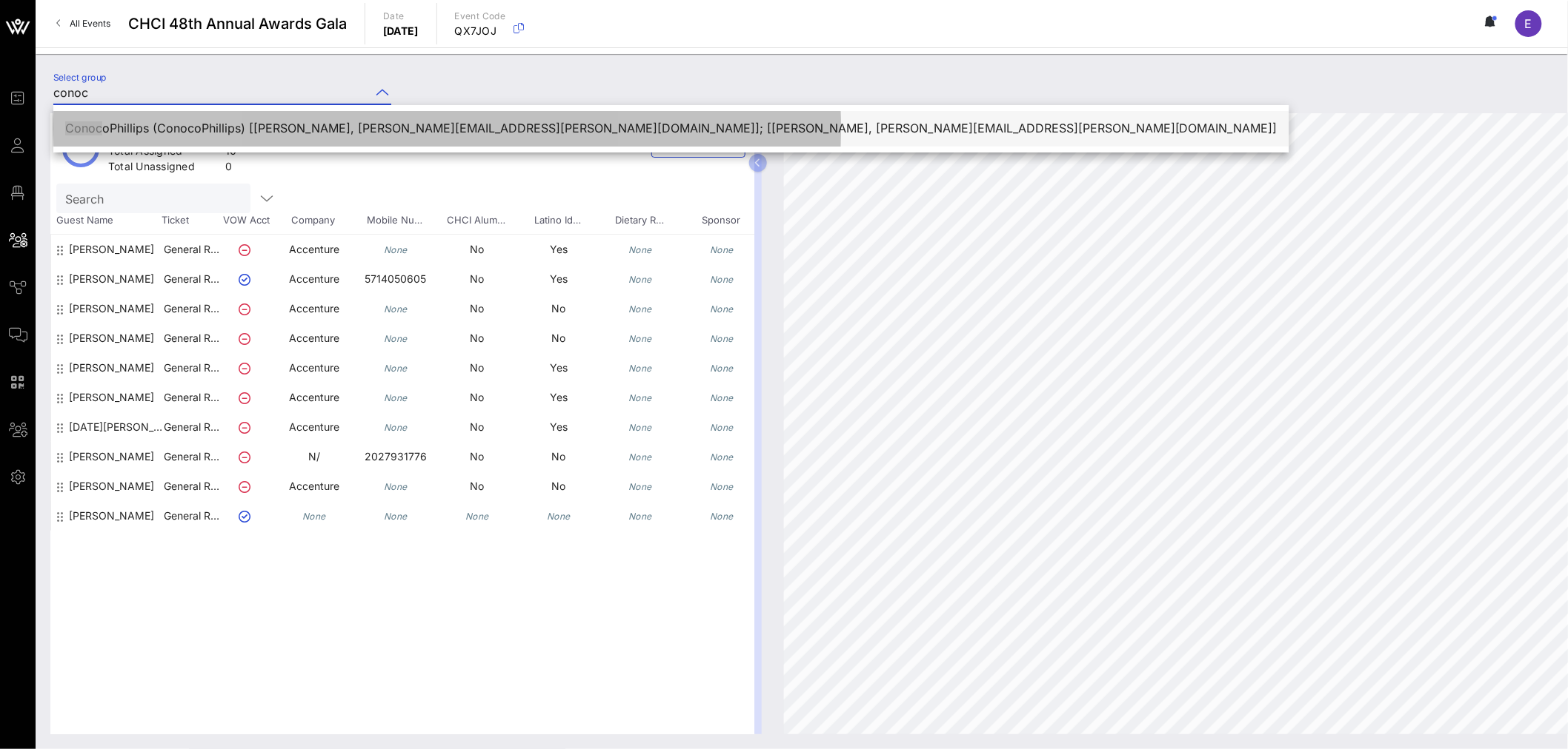
click at [381, 128] on div "Conoc oPhillips (ConocoPhillips) [[PERSON_NAME], [PERSON_NAME][EMAIL_ADDRESS][P…" at bounding box center [671, 128] width 1212 height 14
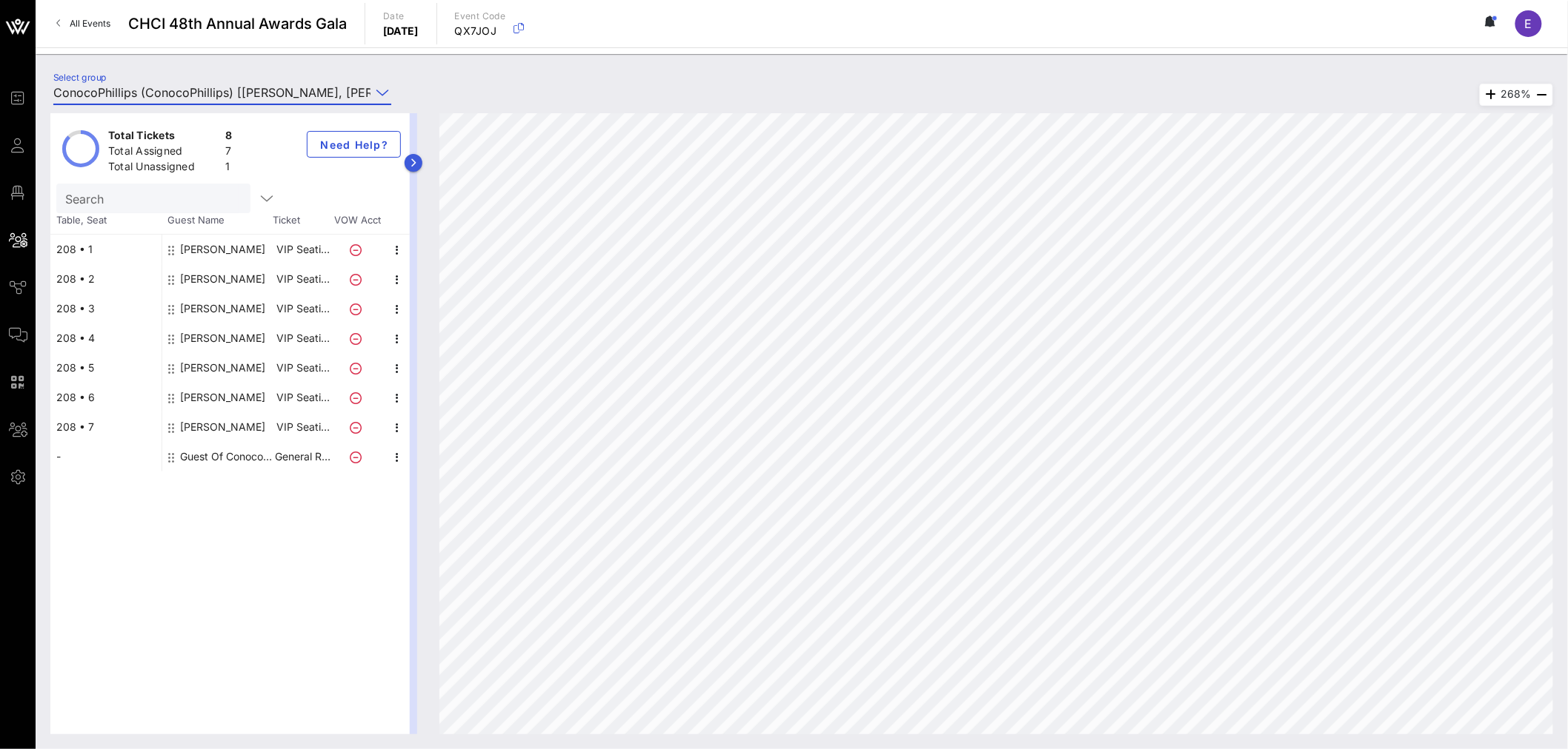
type input "ConocoPhillips (ConocoPhillips) [[PERSON_NAME], [PERSON_NAME][EMAIL_ADDRESS][PE…"
click at [412, 158] on icon "button" at bounding box center [414, 163] width 7 height 9
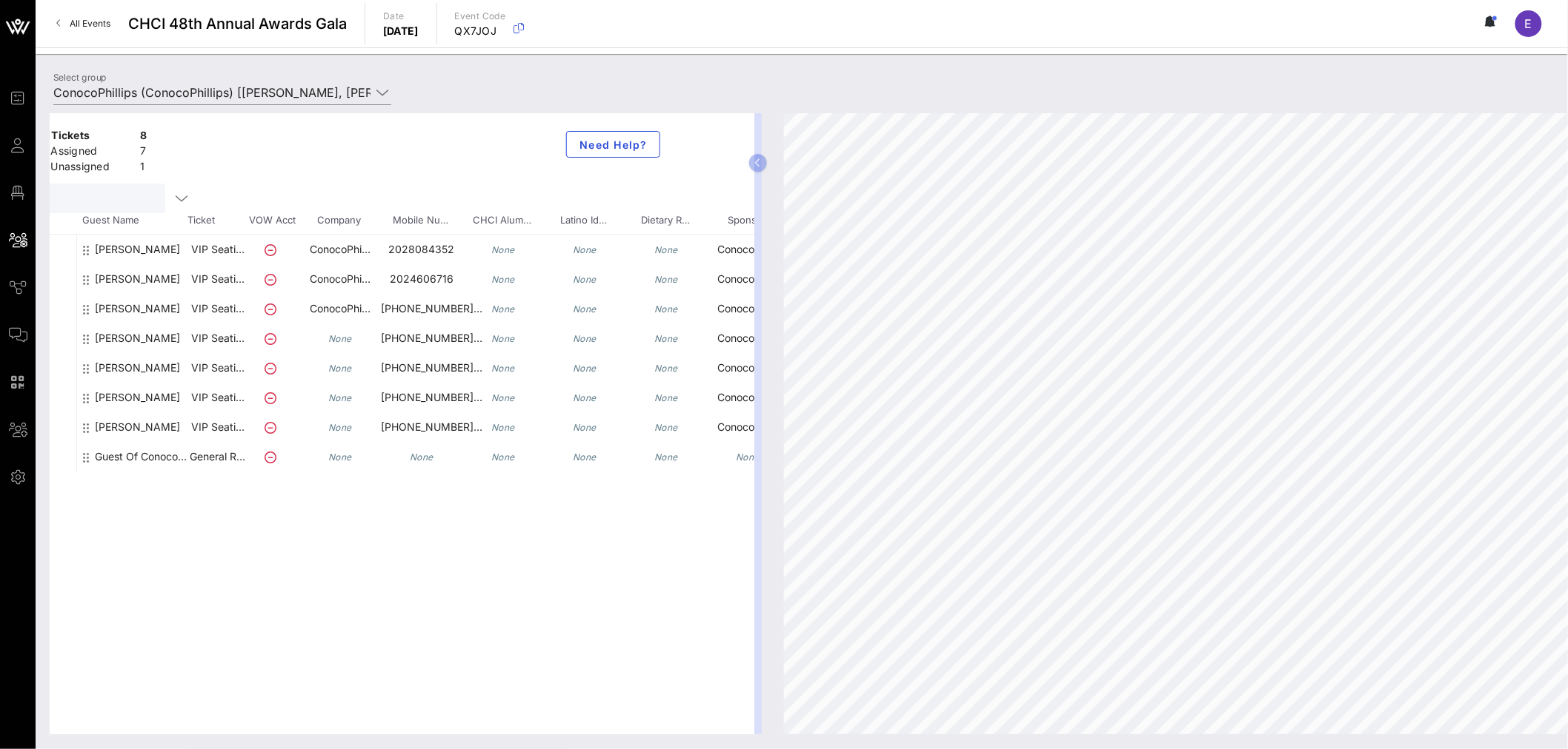
scroll to position [0, 145]
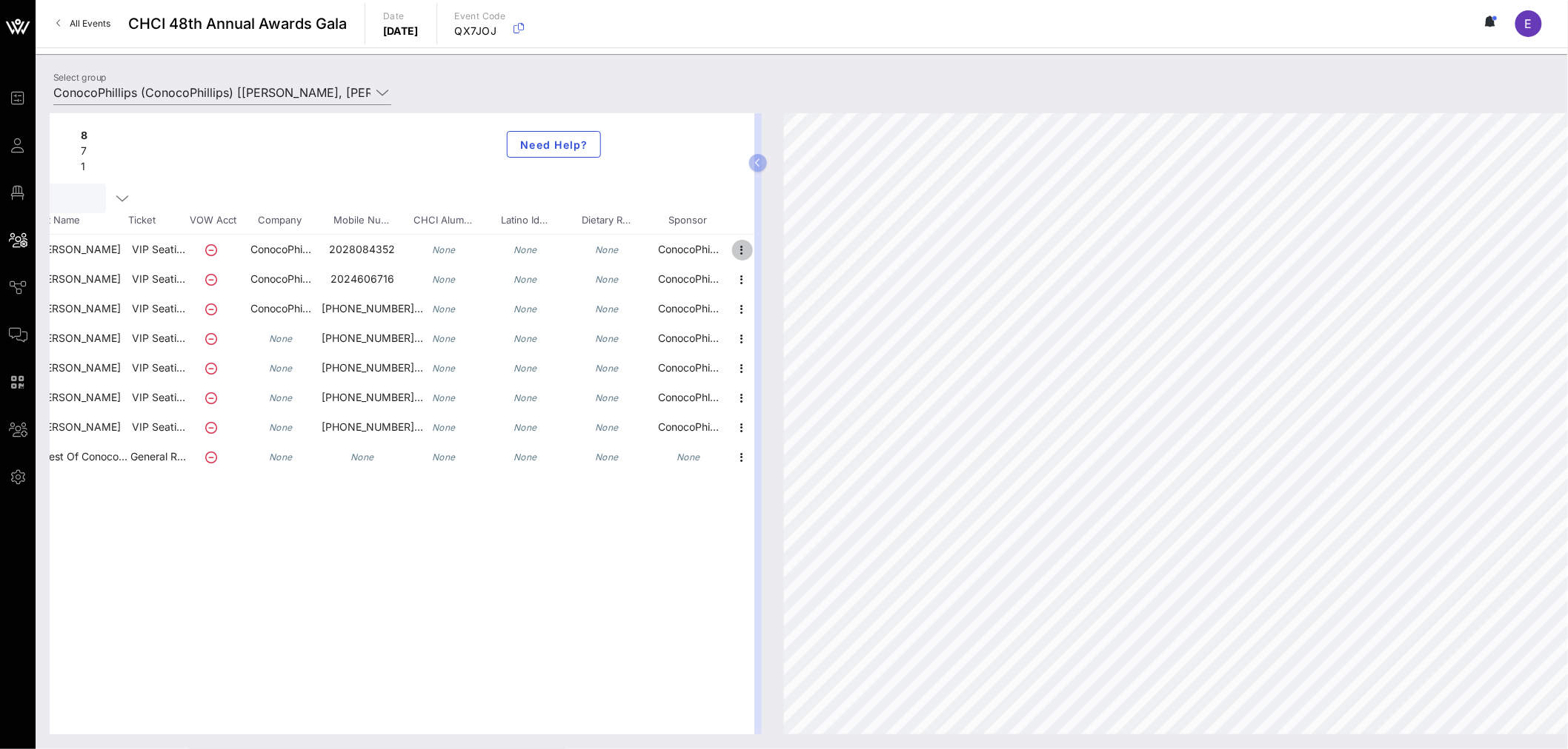
click at [739, 254] on icon "button" at bounding box center [742, 250] width 18 height 18
click at [604, 583] on div "Total Tickets 8 Total Assigned 7 Total Unassigned 1 Need Help? Search Table, Se…" at bounding box center [402, 423] width 703 height 621
click at [739, 249] on icon "button" at bounding box center [742, 250] width 18 height 18
click at [770, 260] on div "Edit" at bounding box center [820, 254] width 113 height 12
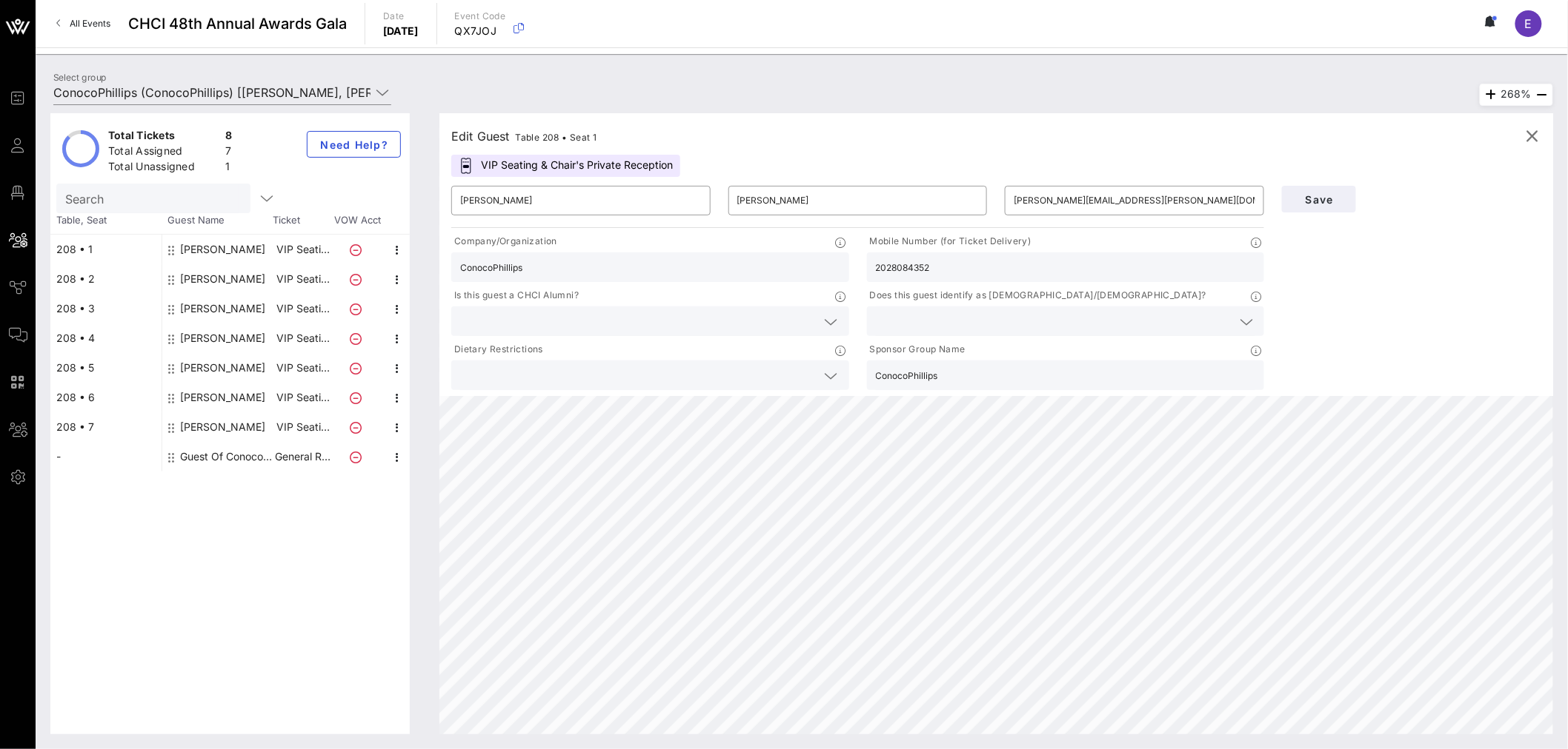
scroll to position [0, 0]
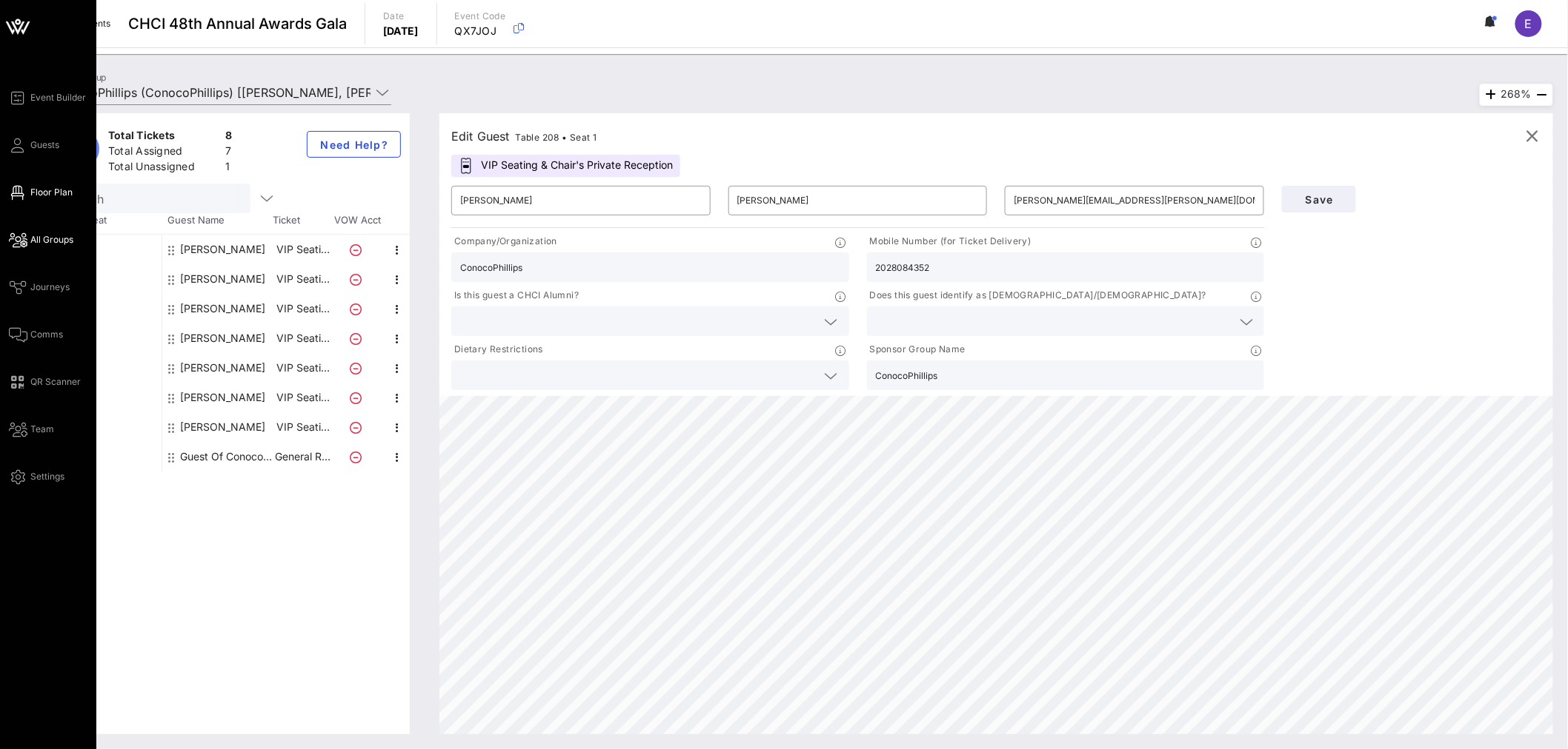
click at [52, 188] on span "Floor Plan" at bounding box center [51, 192] width 42 height 13
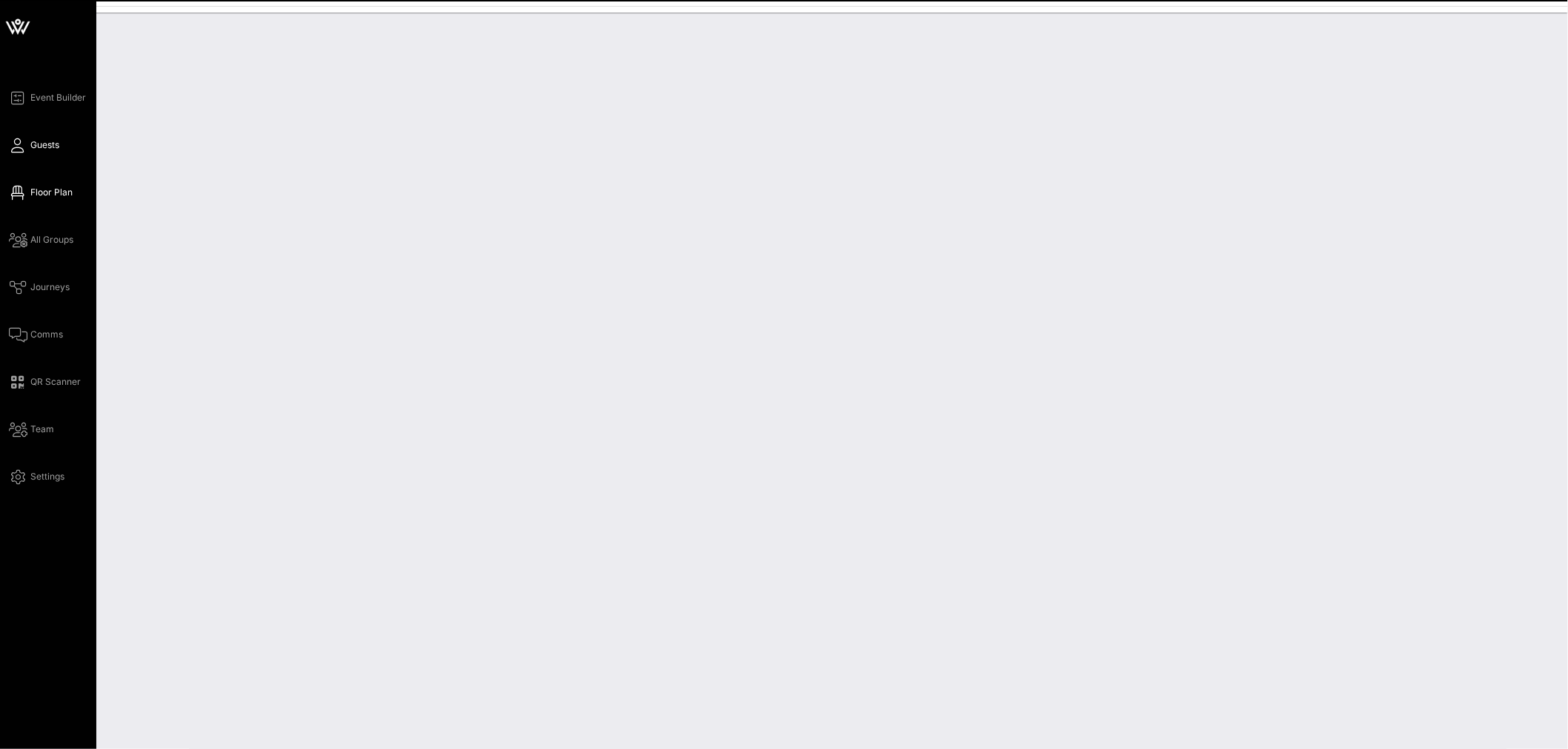
click at [49, 151] on span "Guests" at bounding box center [44, 145] width 29 height 13
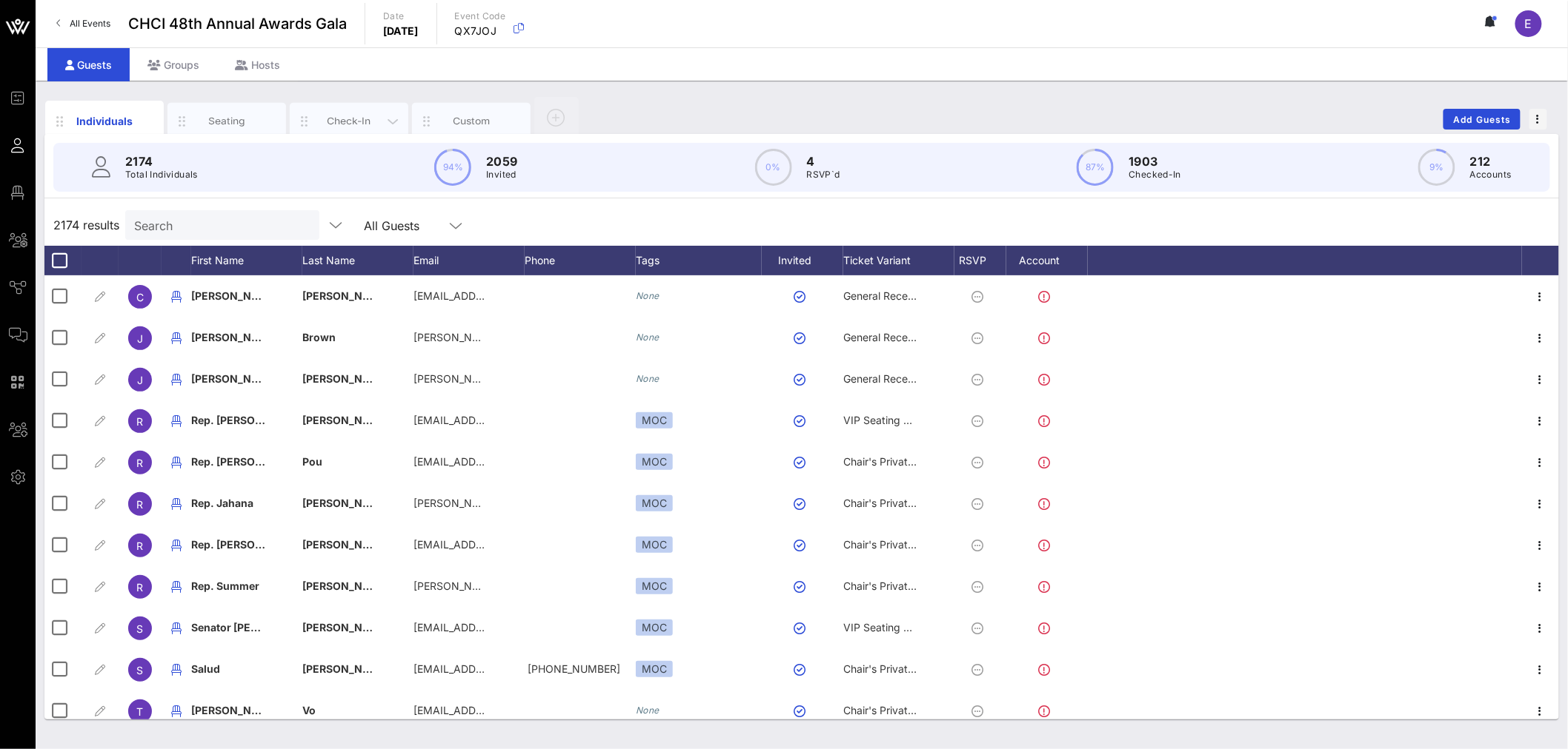
click at [337, 128] on div "Check-In" at bounding box center [348, 121] width 119 height 37
